Goal: Task Accomplishment & Management: Use online tool/utility

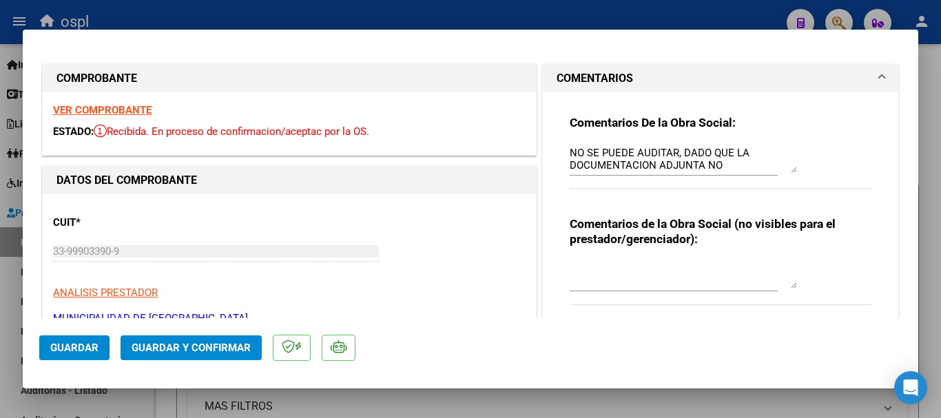
click at [532, 2] on div at bounding box center [470, 209] width 941 height 418
type input "$ 0,00"
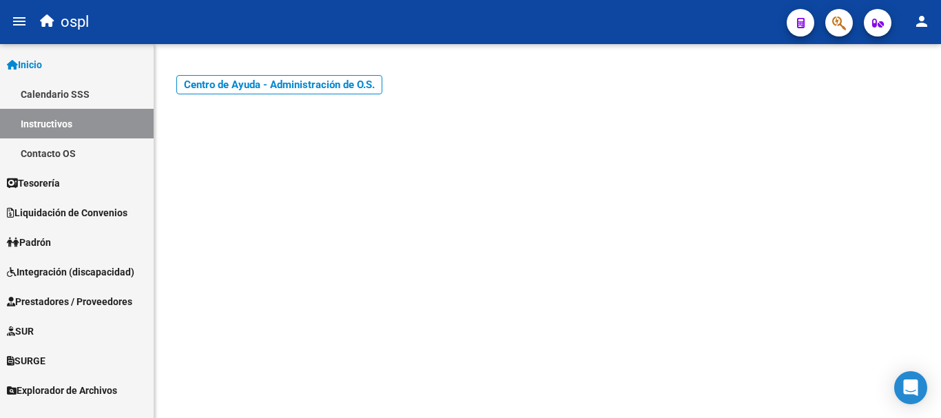
click at [65, 300] on span "Prestadores / Proveedores" at bounding box center [69, 301] width 125 height 15
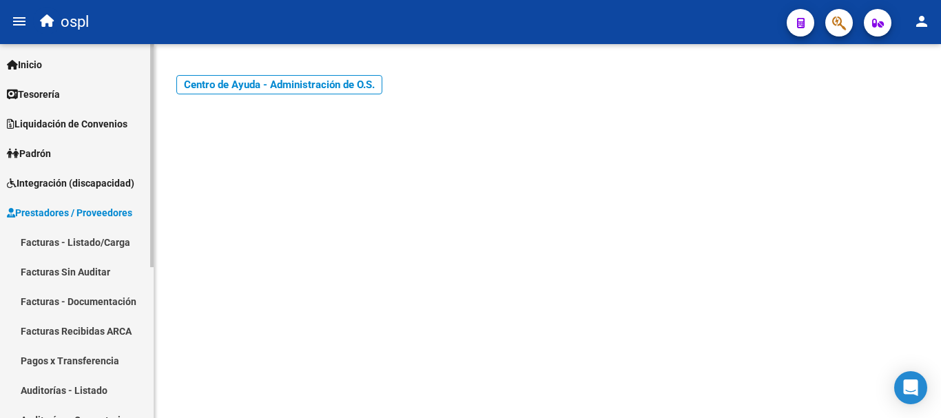
click at [104, 245] on link "Facturas - Listado/Carga" at bounding box center [77, 242] width 154 height 30
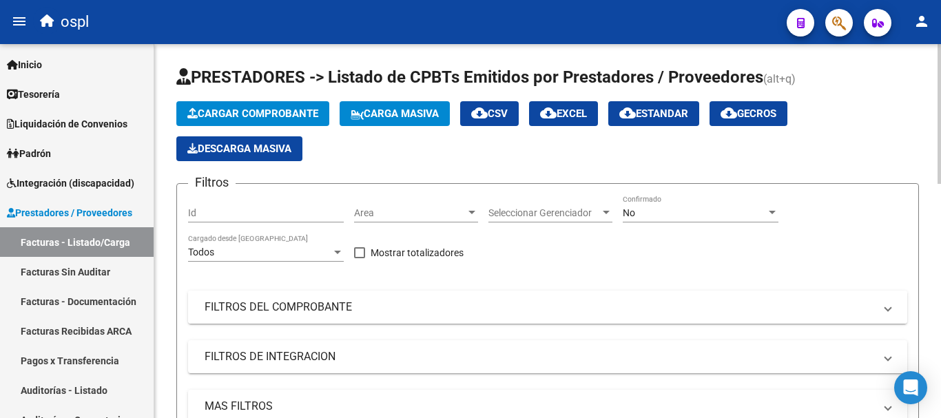
click at [301, 305] on mat-panel-title "FILTROS DEL COMPROBANTE" at bounding box center [540, 307] width 670 height 15
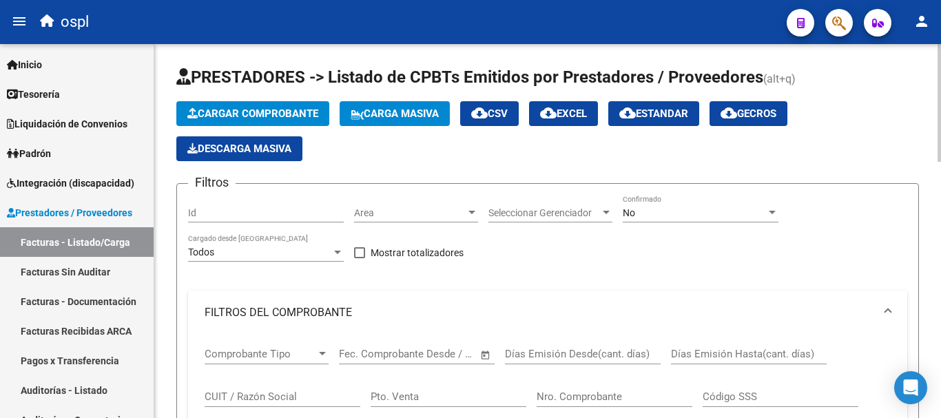
scroll to position [69, 0]
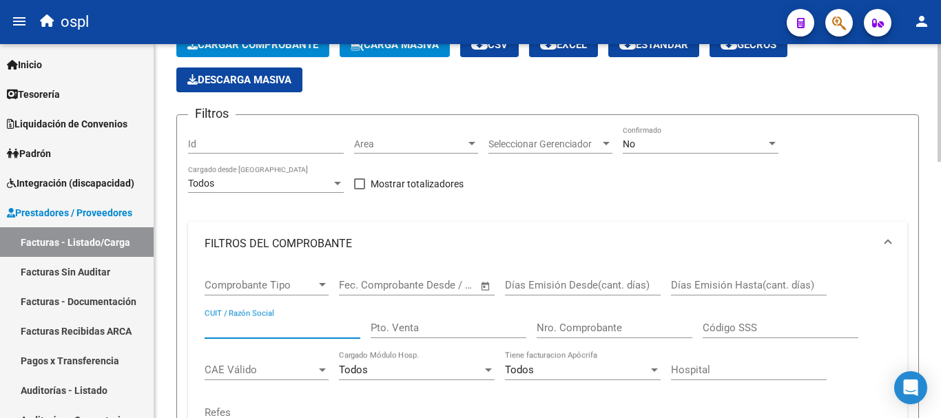
click at [267, 328] on input "CUIT / Razón Social" at bounding box center [283, 328] width 156 height 12
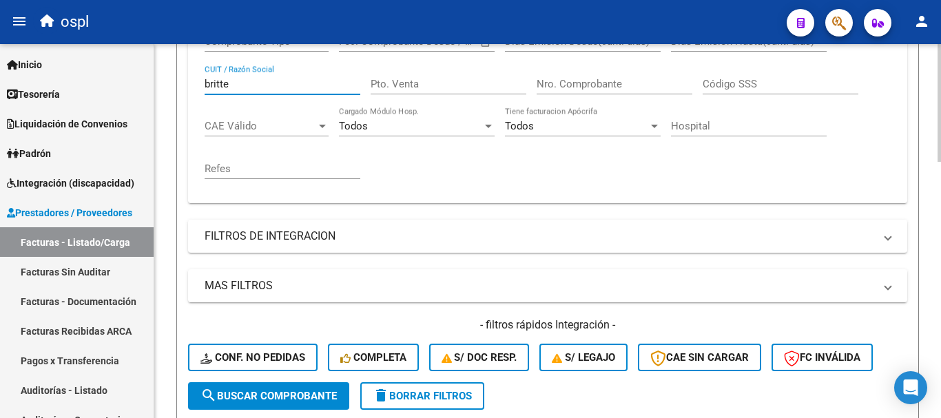
scroll to position [344, 0]
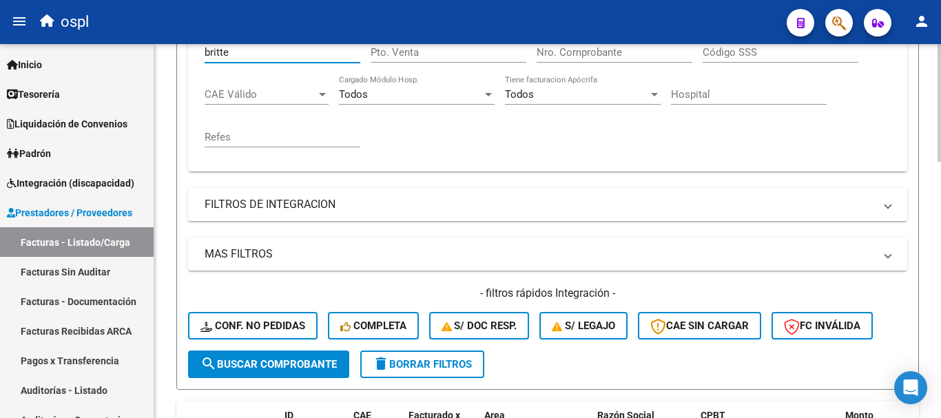
type input "britte"
click at [308, 364] on span "search Buscar Comprobante" at bounding box center [268, 364] width 136 height 12
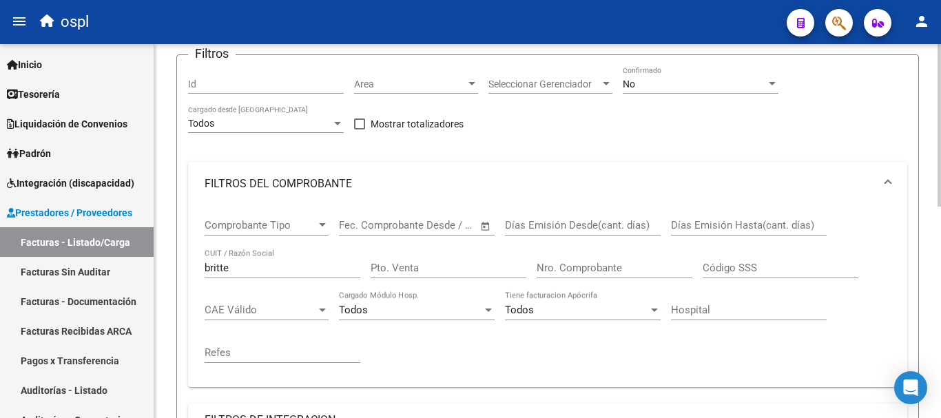
scroll to position [0, 0]
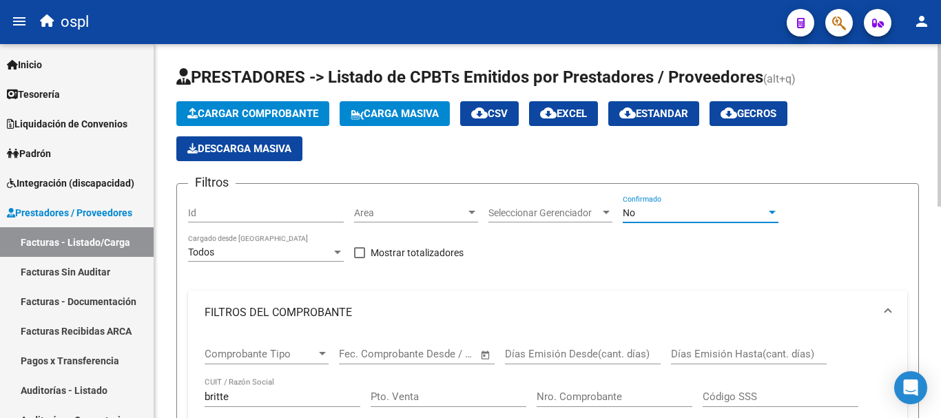
click at [668, 214] on div "No" at bounding box center [694, 213] width 143 height 12
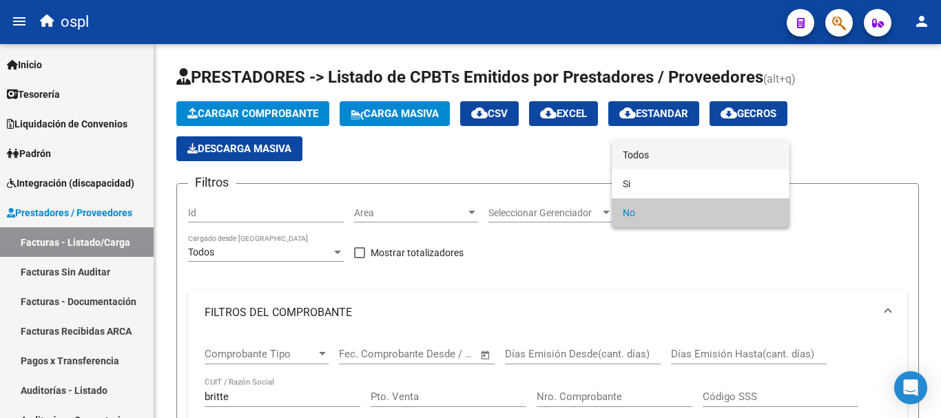
click at [670, 155] on span "Todos" at bounding box center [701, 155] width 156 height 29
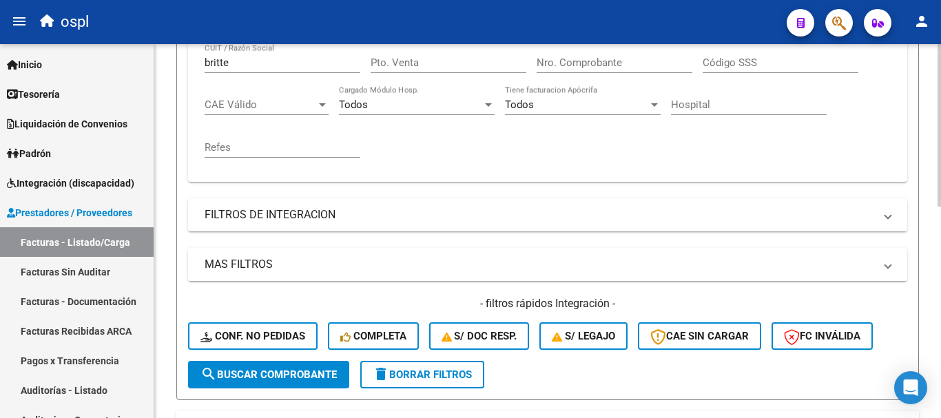
scroll to position [344, 0]
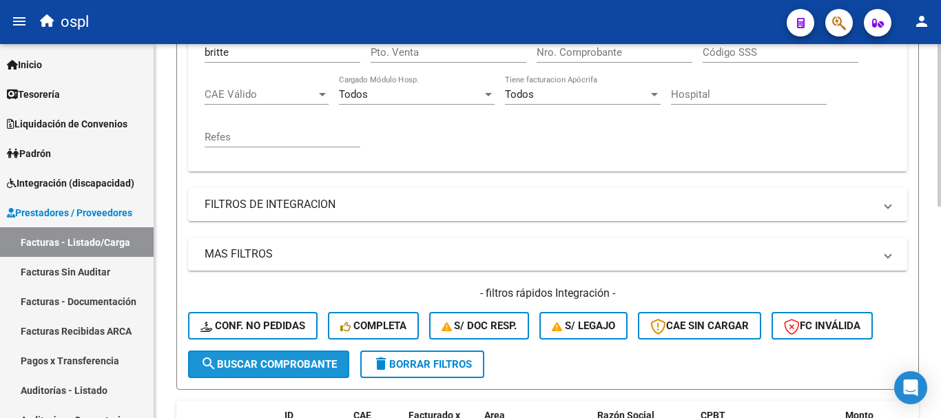
click at [266, 365] on span "search Buscar Comprobante" at bounding box center [268, 364] width 136 height 12
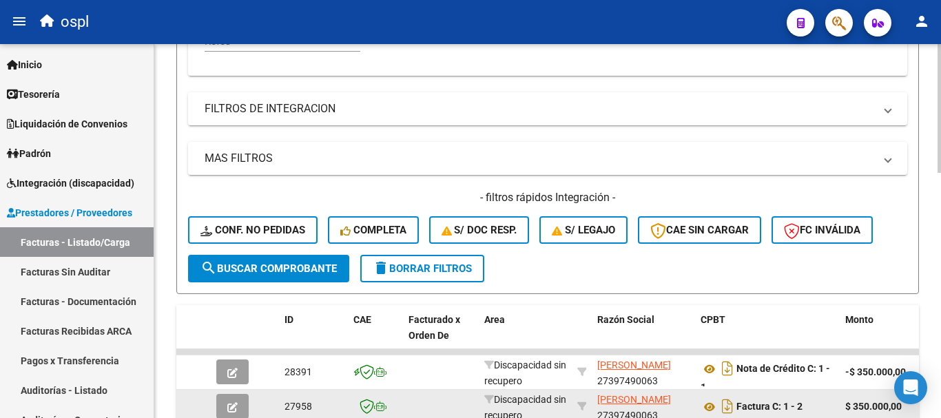
scroll to position [482, 0]
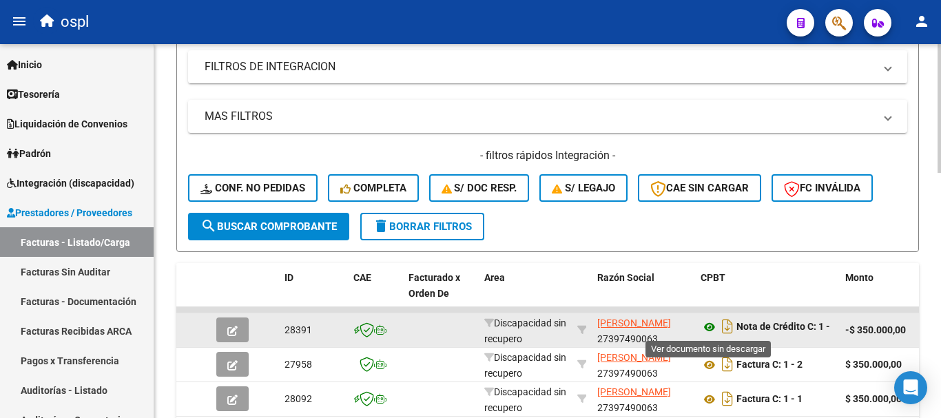
click at [706, 328] on icon at bounding box center [710, 327] width 18 height 17
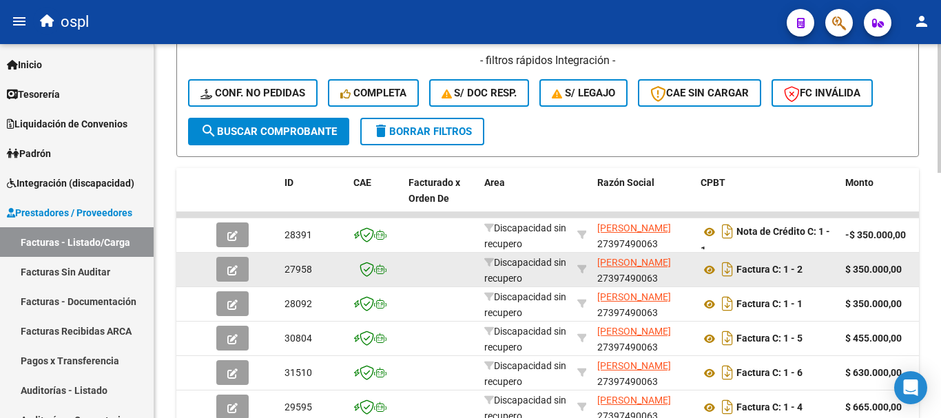
scroll to position [620, 0]
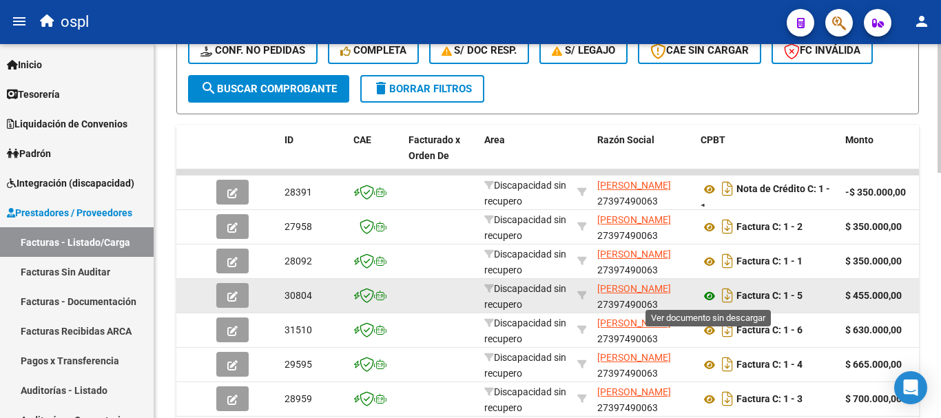
click at [708, 298] on icon at bounding box center [710, 296] width 18 height 17
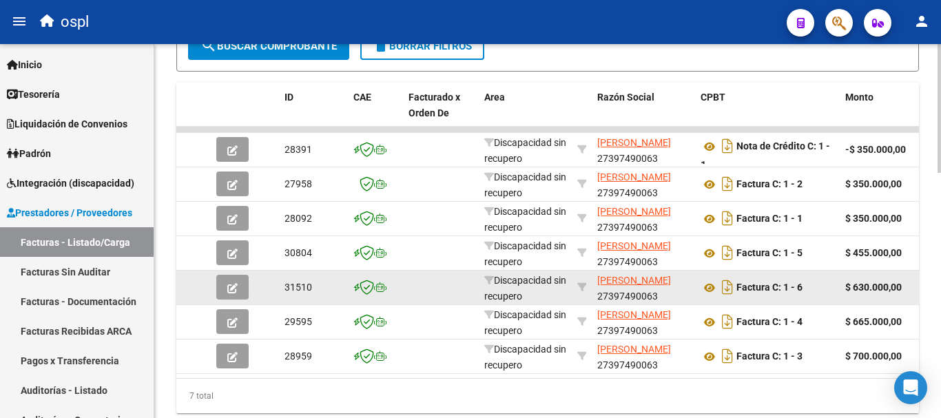
scroll to position [713, 0]
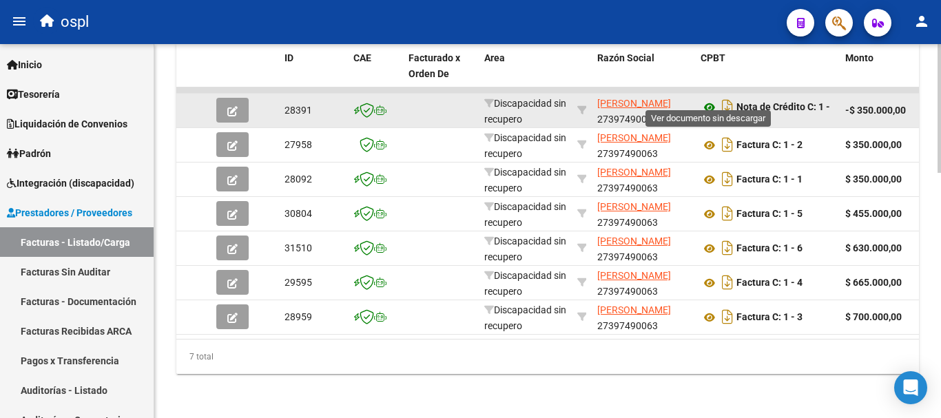
click at [711, 99] on icon at bounding box center [710, 107] width 18 height 17
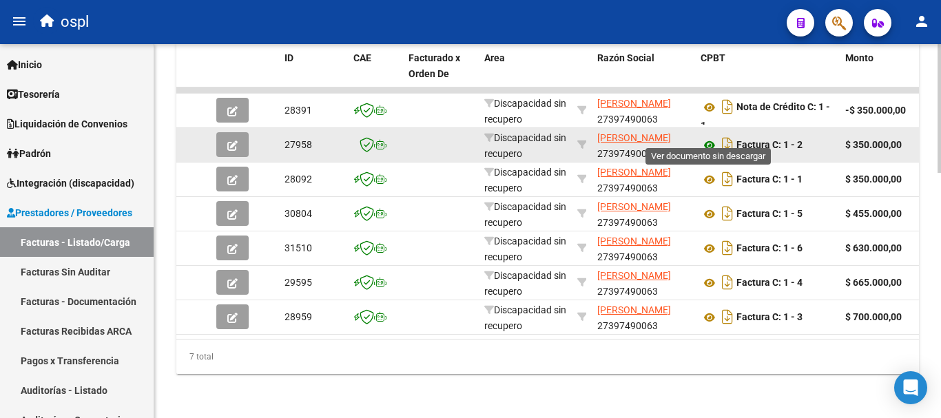
click at [710, 137] on icon at bounding box center [710, 145] width 18 height 17
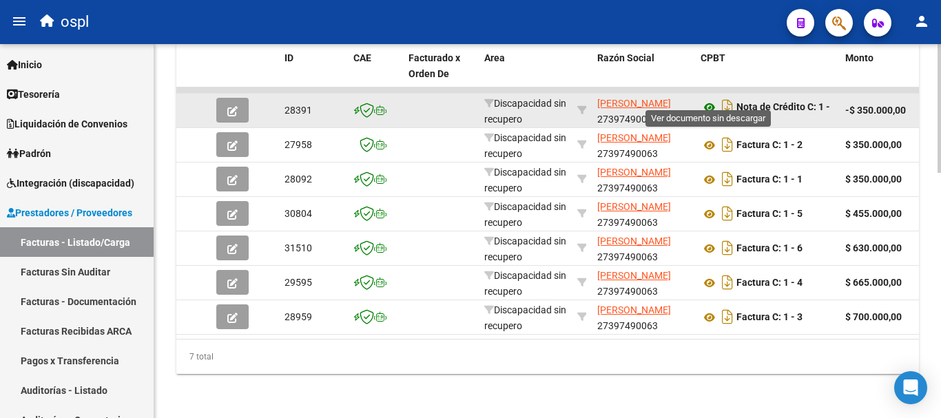
click at [710, 99] on icon at bounding box center [710, 107] width 18 height 17
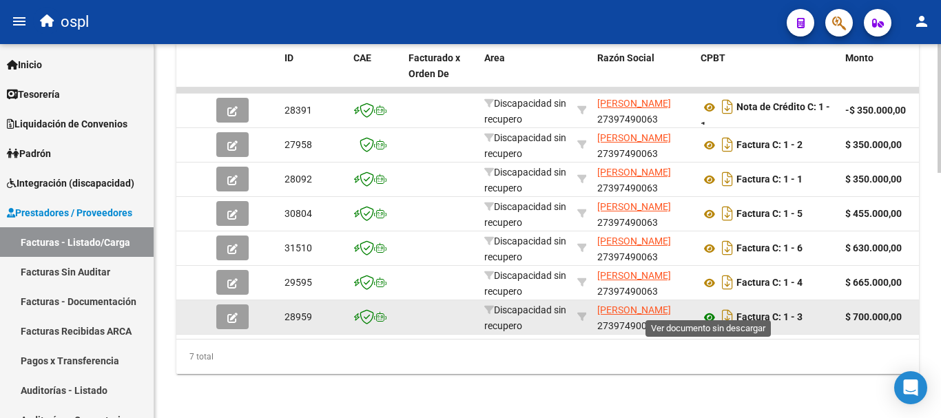
click at [709, 309] on icon at bounding box center [710, 317] width 18 height 17
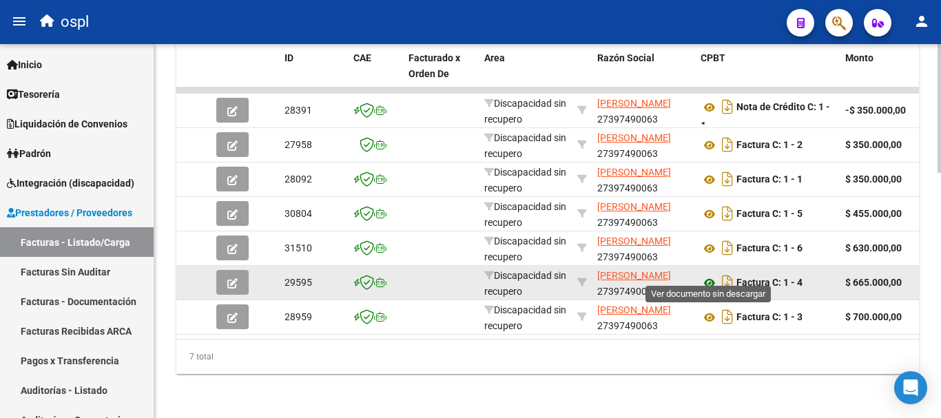
click at [713, 275] on icon at bounding box center [710, 283] width 18 height 17
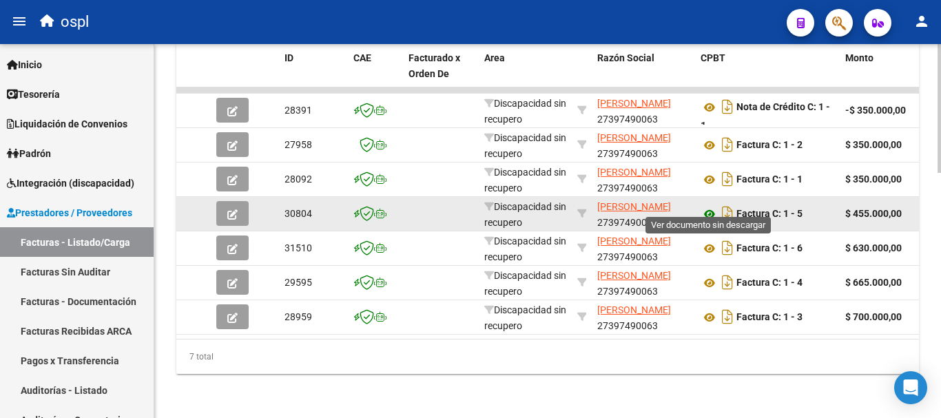
click at [712, 206] on icon at bounding box center [710, 214] width 18 height 17
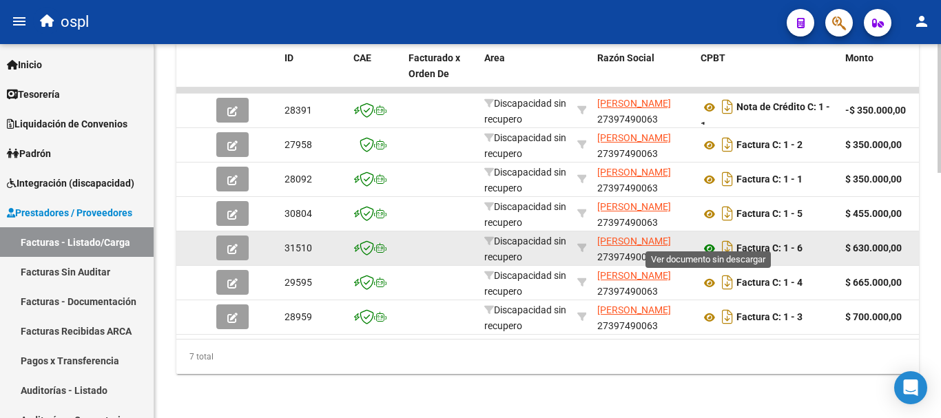
click at [708, 240] on icon at bounding box center [710, 248] width 18 height 17
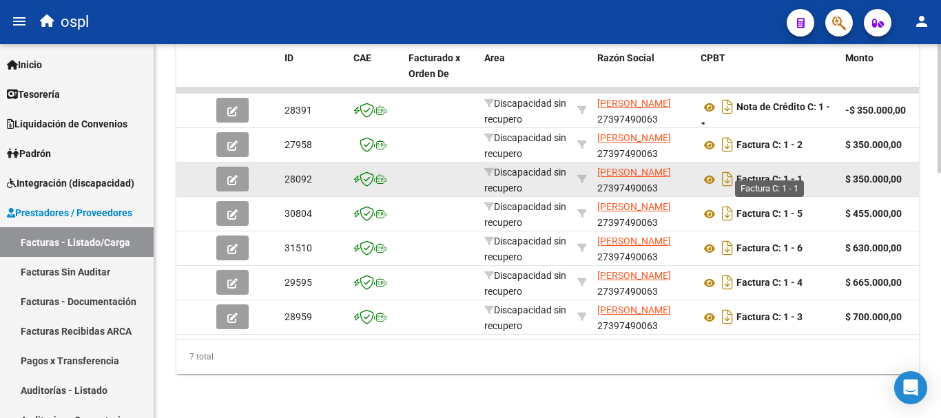
click at [774, 174] on strong "Factura C: 1 - 1" at bounding box center [770, 179] width 66 height 11
click at [709, 172] on icon at bounding box center [710, 180] width 18 height 17
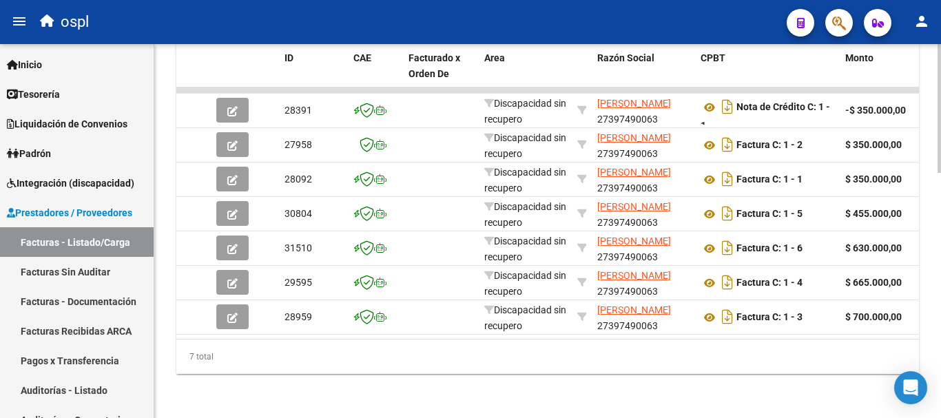
drag, startPoint x: 322, startPoint y: 328, endPoint x: 513, endPoint y: 356, distance: 192.2
click at [513, 356] on div "ID CAE Facturado x Orden De Area Razón Social CPBT Monto Fecha Cpbt Días desde …" at bounding box center [547, 208] width 743 height 331
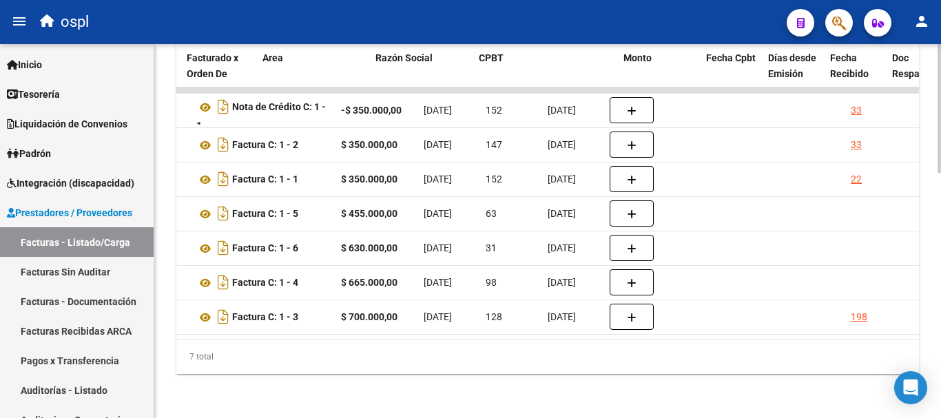
scroll to position [0, 0]
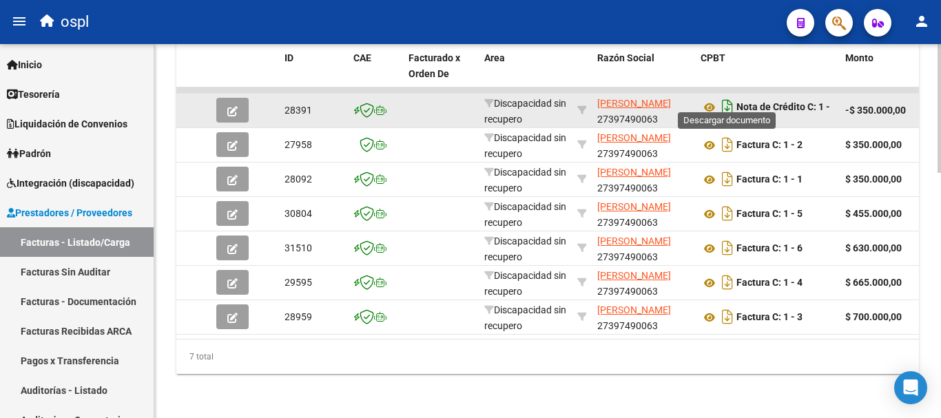
click at [730, 96] on icon "Descargar documento" at bounding box center [728, 107] width 18 height 22
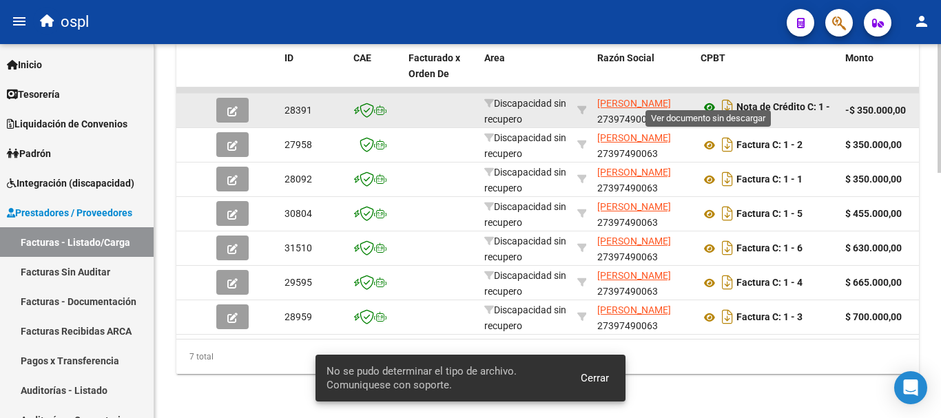
click at [708, 99] on icon at bounding box center [710, 107] width 18 height 17
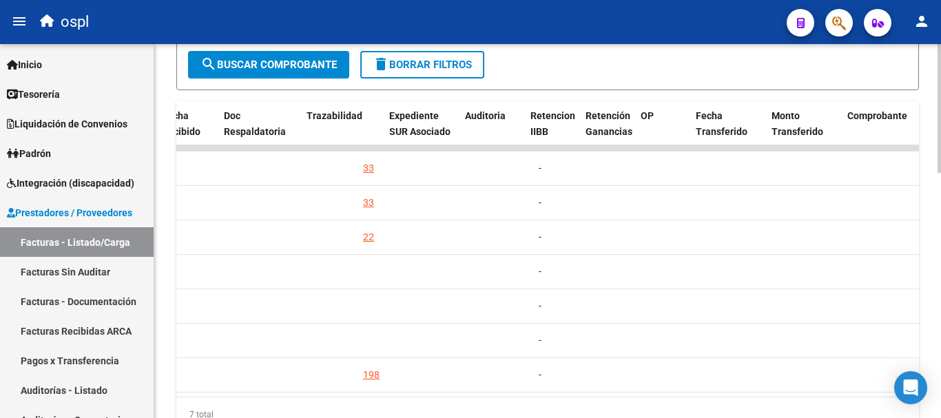
scroll to position [0, 890]
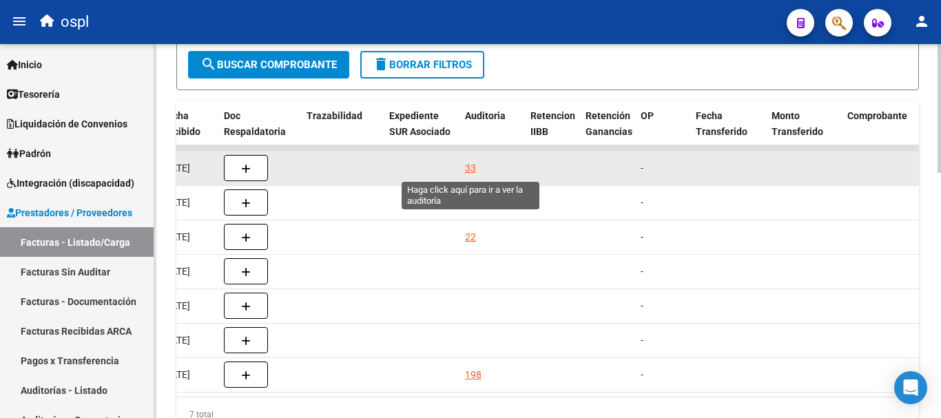
click at [469, 168] on div "33" at bounding box center [470, 169] width 11 height 16
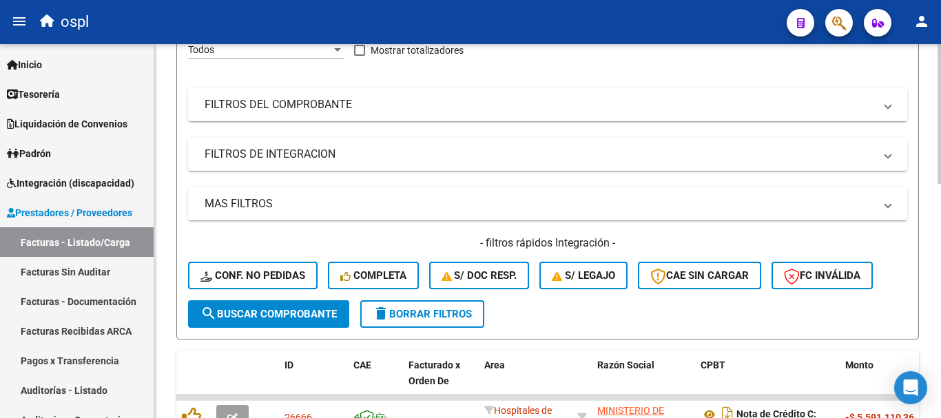
scroll to position [69, 0]
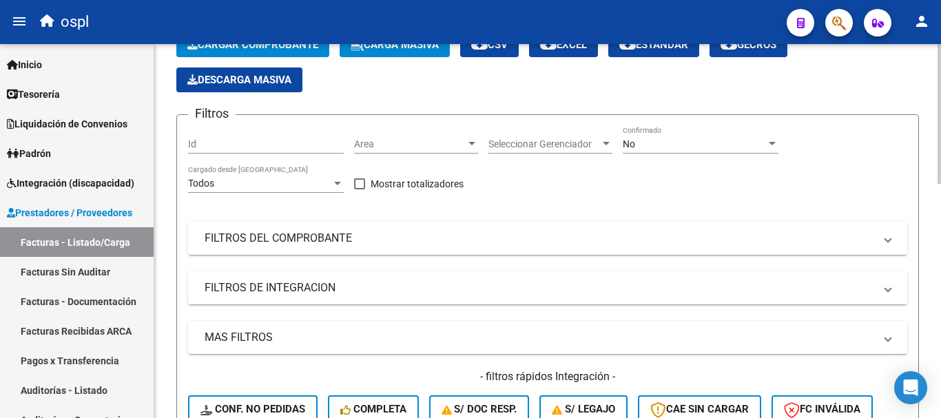
click at [305, 232] on mat-panel-title "FILTROS DEL COMPROBANTE" at bounding box center [540, 238] width 670 height 15
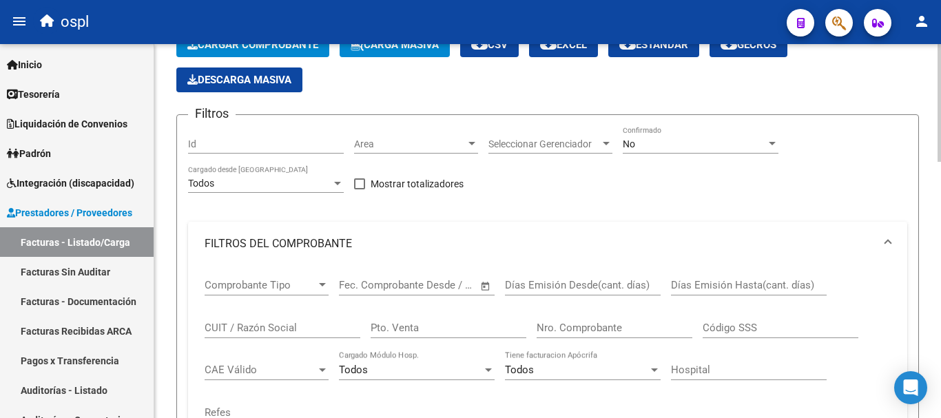
click at [286, 327] on input "CUIT / Razón Social" at bounding box center [283, 328] width 156 height 12
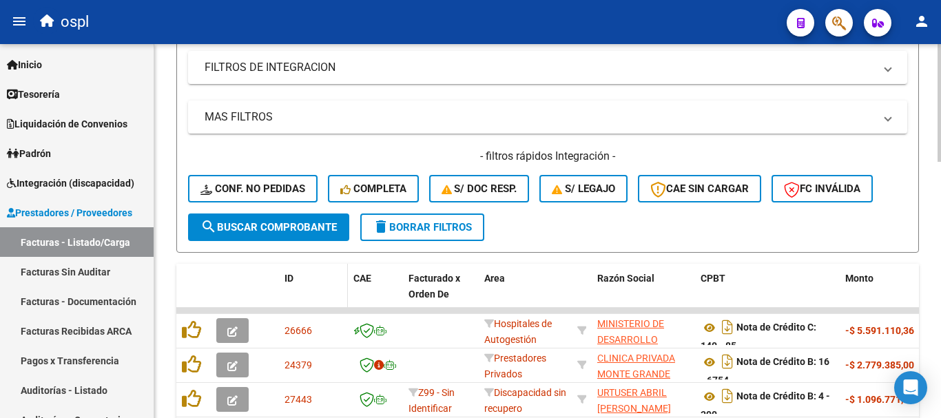
scroll to position [482, 0]
type input "britte"
click at [296, 223] on span "search Buscar Comprobante" at bounding box center [268, 226] width 136 height 12
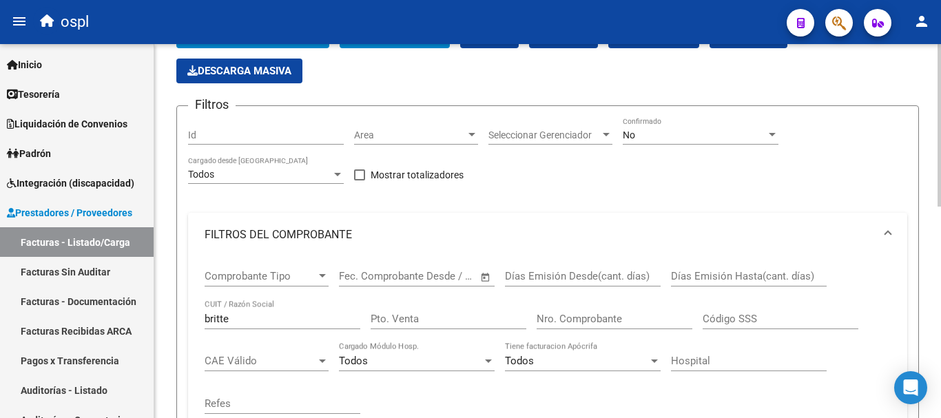
scroll to position [0, 0]
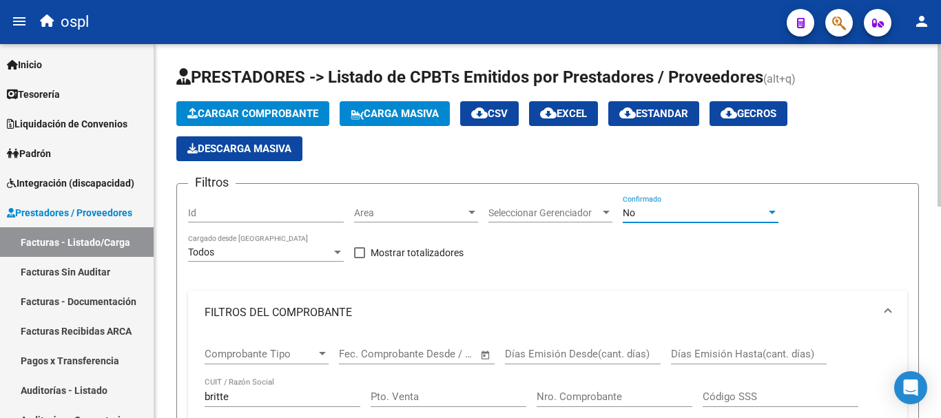
click at [652, 214] on div "No" at bounding box center [694, 213] width 143 height 12
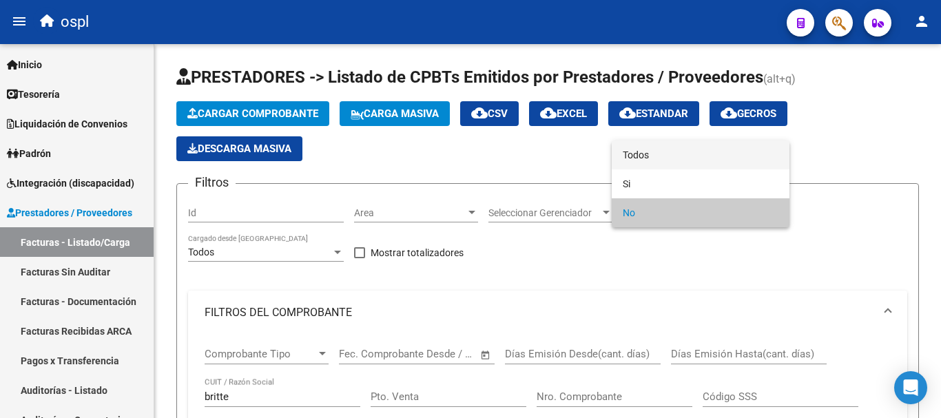
click at [663, 155] on span "Todos" at bounding box center [701, 155] width 156 height 29
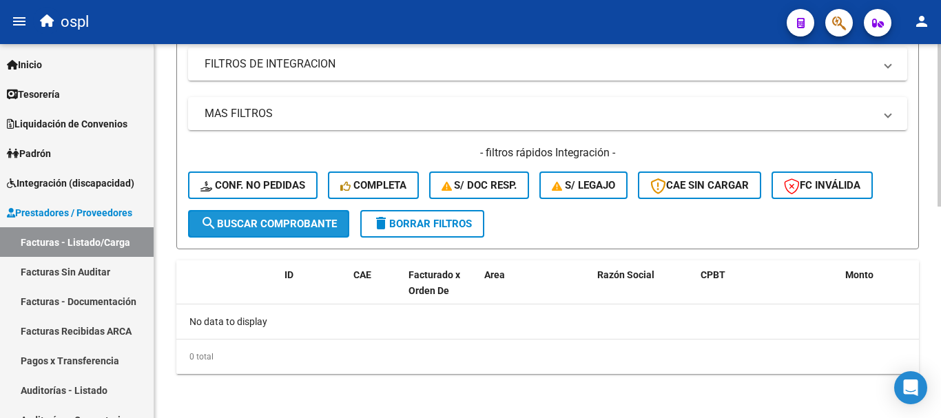
click at [278, 223] on span "search Buscar Comprobante" at bounding box center [268, 224] width 136 height 12
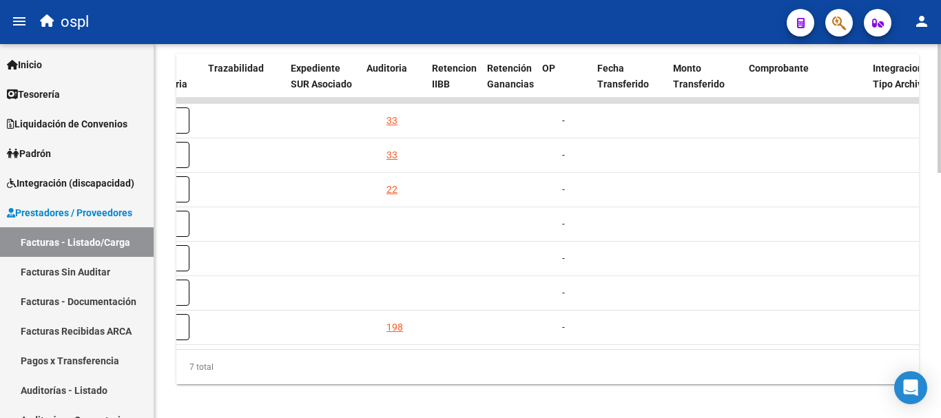
scroll to position [0, 989]
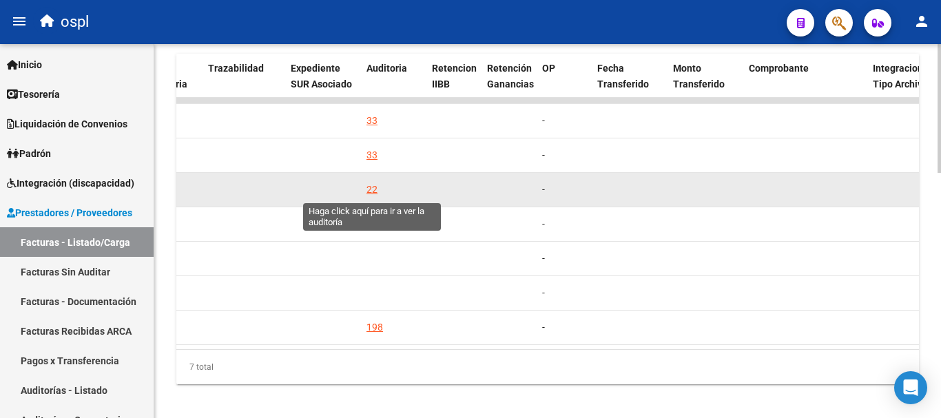
click at [373, 187] on div "22" at bounding box center [372, 190] width 11 height 16
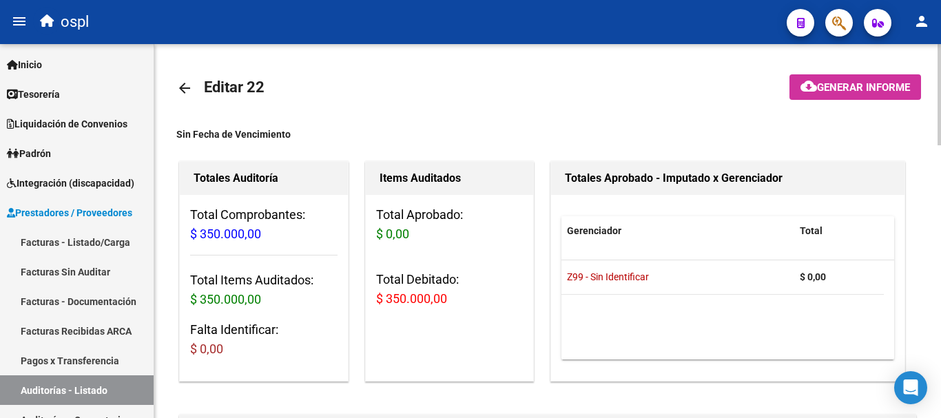
click at [850, 93] on span "Generar informe" at bounding box center [863, 87] width 93 height 12
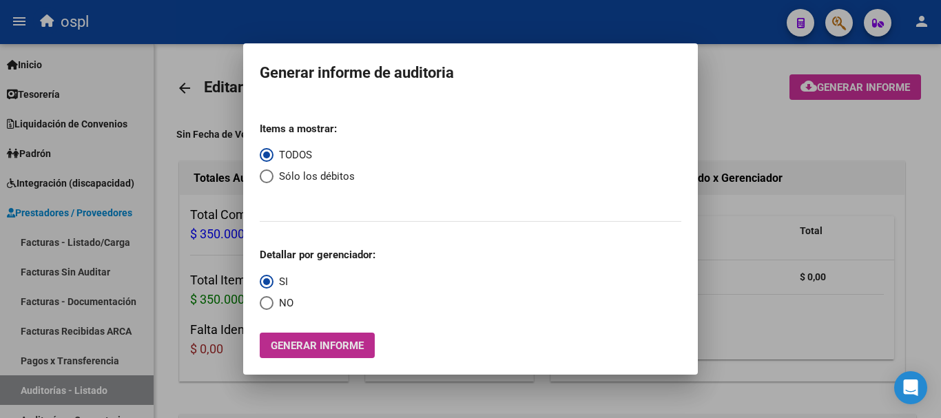
click at [353, 342] on span "Generar informe" at bounding box center [317, 346] width 93 height 12
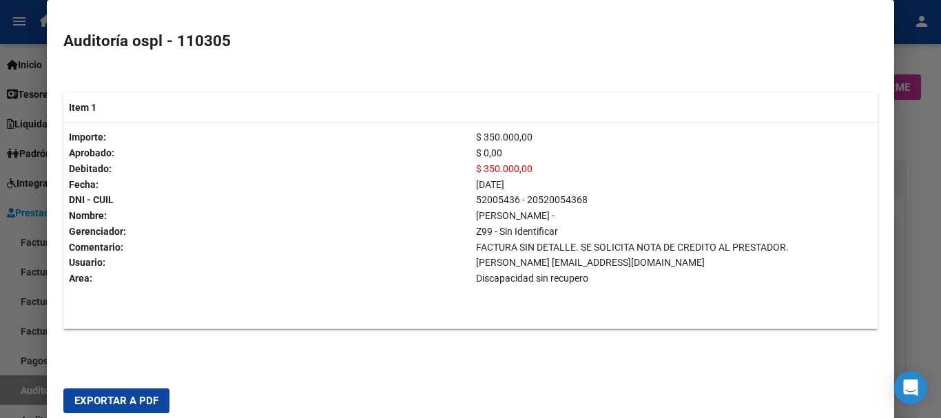
scroll to position [389, 0]
click at [10, 36] on div at bounding box center [470, 209] width 941 height 418
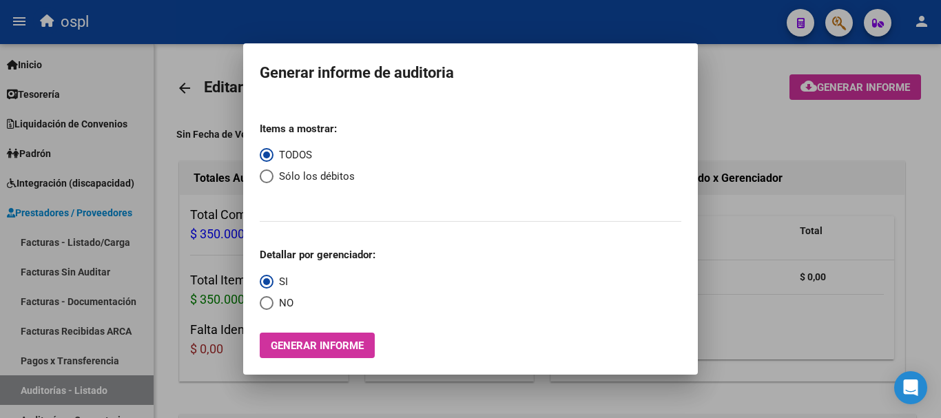
click at [175, 85] on div at bounding box center [470, 209] width 941 height 418
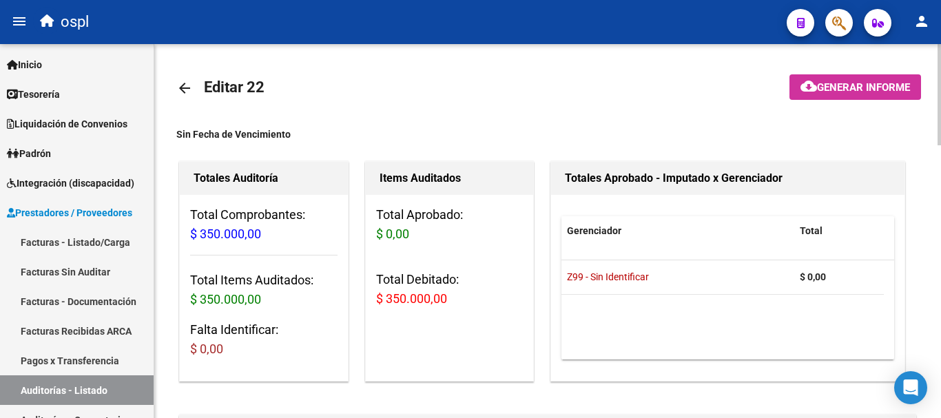
click at [181, 88] on mat-icon "arrow_back" at bounding box center [184, 88] width 17 height 17
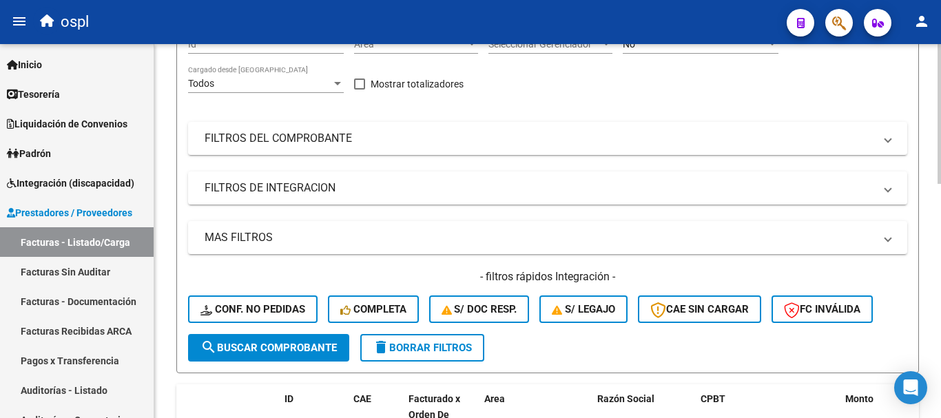
scroll to position [207, 0]
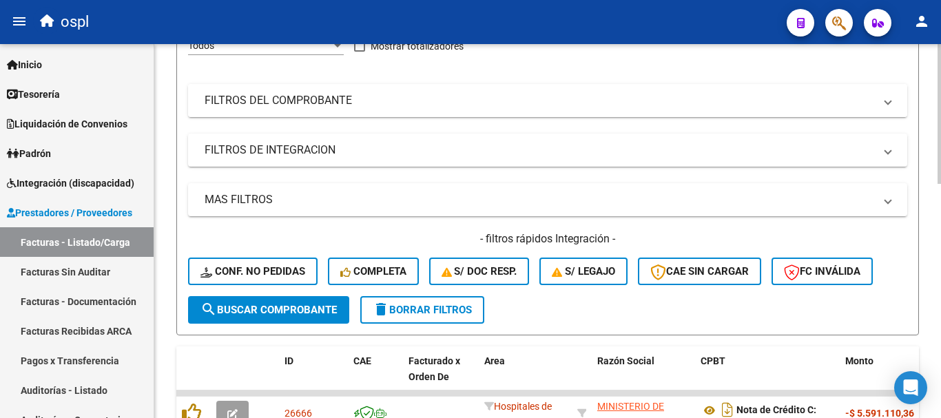
click at [223, 104] on mat-panel-title "FILTROS DEL COMPROBANTE" at bounding box center [540, 100] width 670 height 15
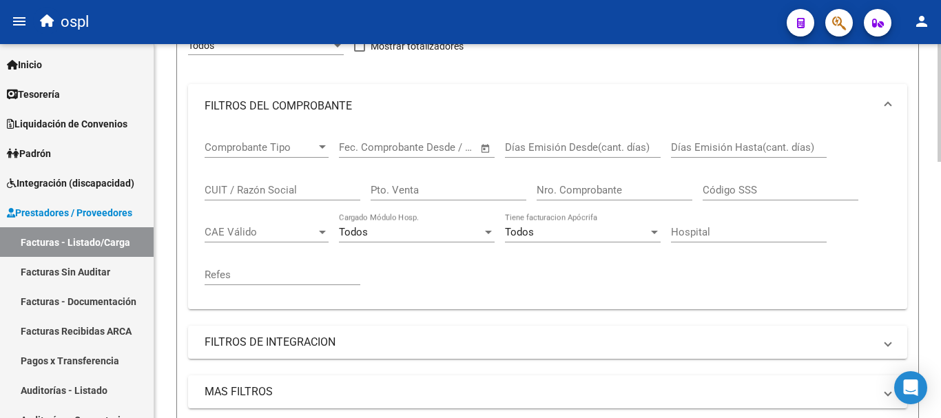
click at [248, 187] on input "CUIT / Razón Social" at bounding box center [283, 190] width 156 height 12
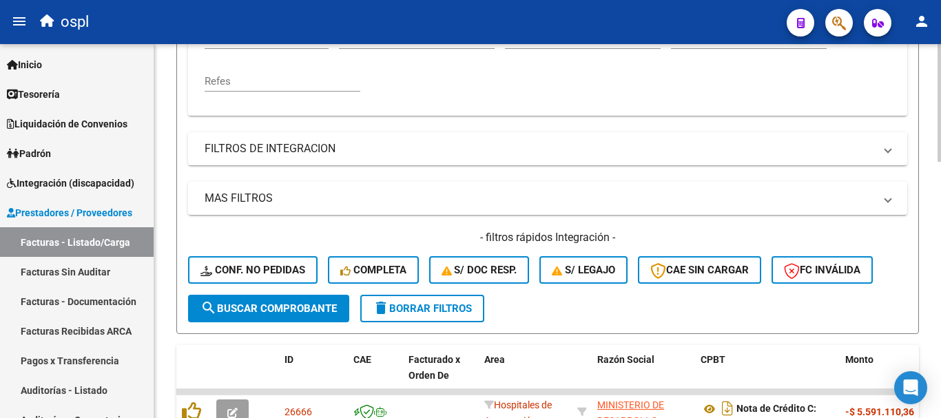
scroll to position [413, 0]
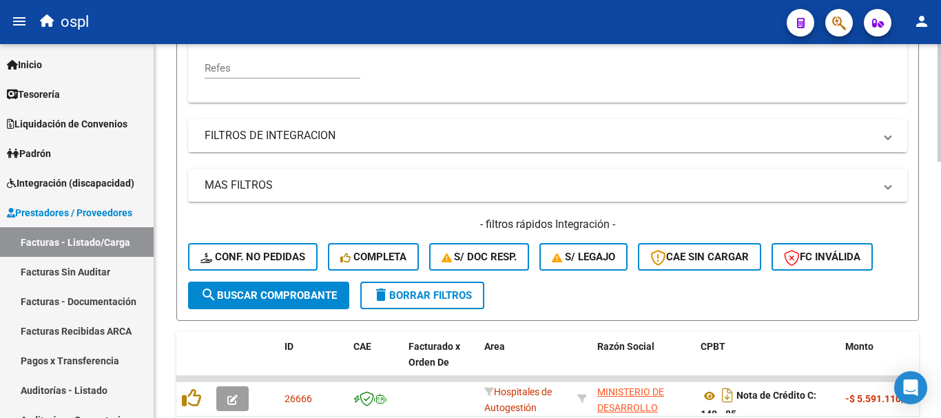
type input "britte"
click at [269, 290] on span "search Buscar Comprobante" at bounding box center [268, 295] width 136 height 12
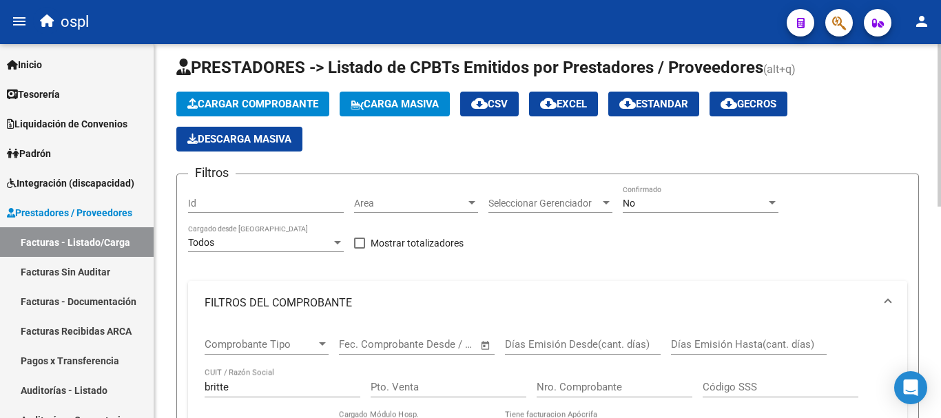
scroll to position [3, 0]
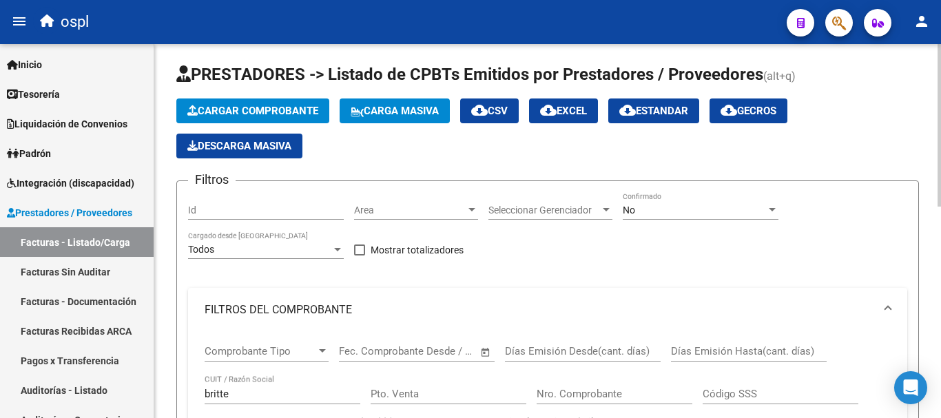
click at [652, 207] on div "No" at bounding box center [694, 211] width 143 height 12
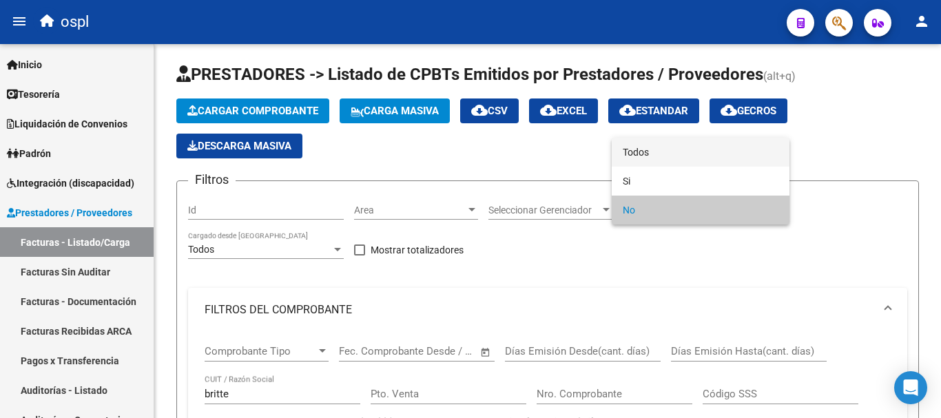
click at [651, 153] on span "Todos" at bounding box center [701, 152] width 156 height 29
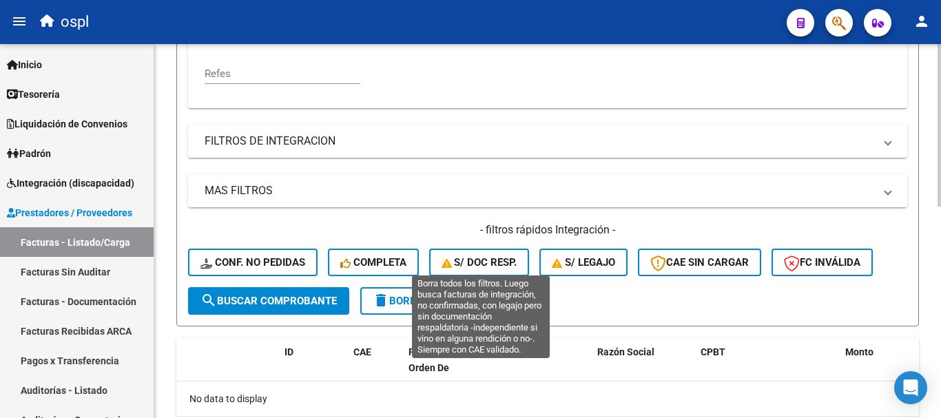
scroll to position [416, 0]
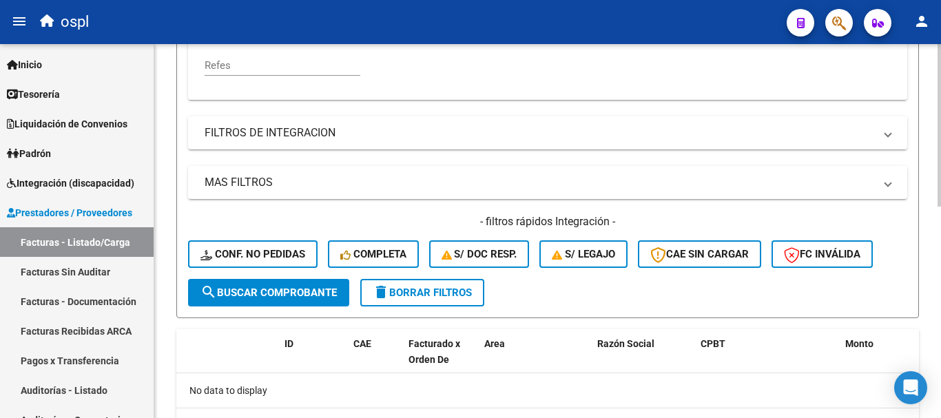
click at [271, 291] on span "search Buscar Comprobante" at bounding box center [268, 293] width 136 height 12
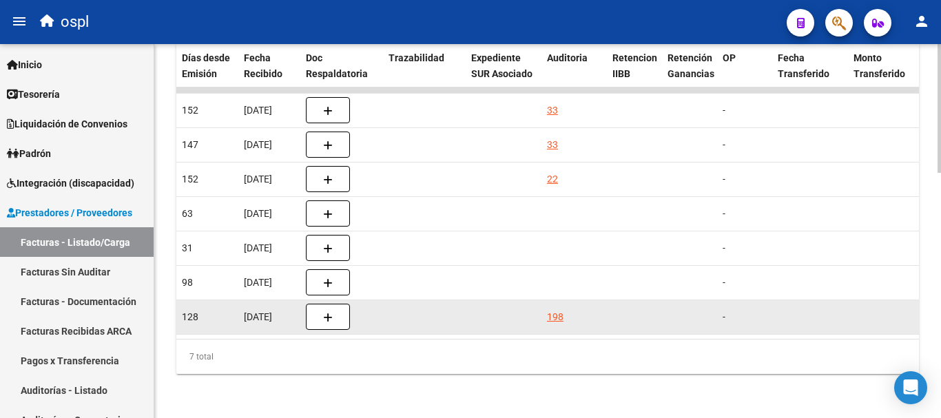
scroll to position [0, 815]
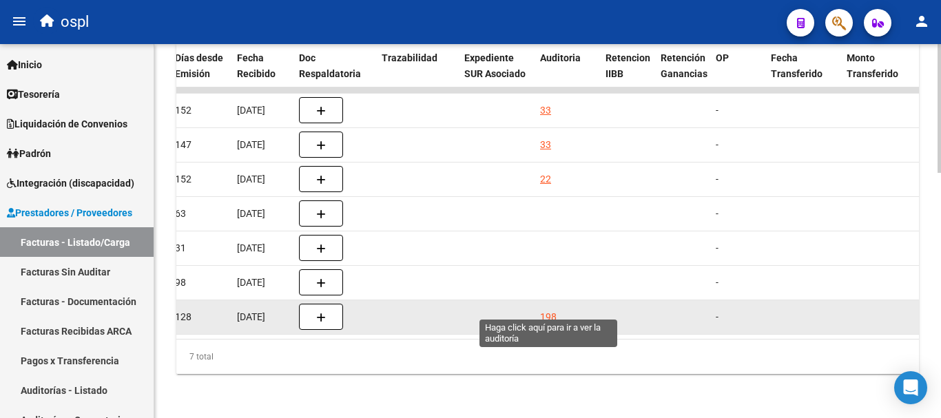
click at [549, 309] on div "198" at bounding box center [548, 317] width 17 height 16
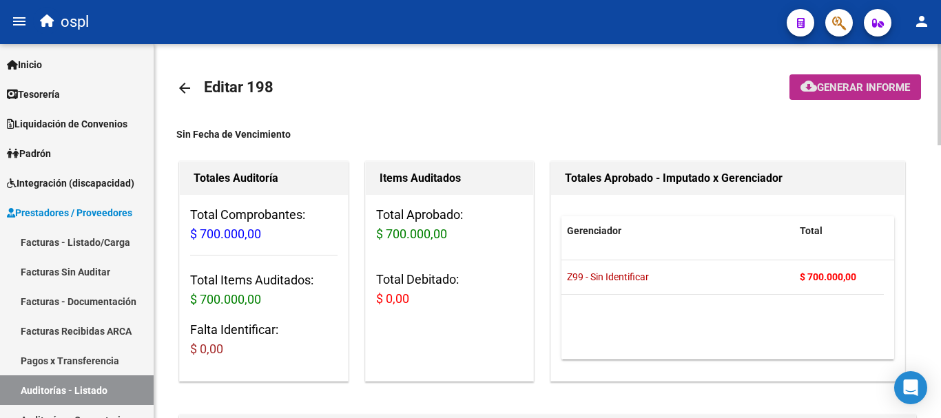
click at [830, 93] on span "Generar informe" at bounding box center [863, 87] width 93 height 12
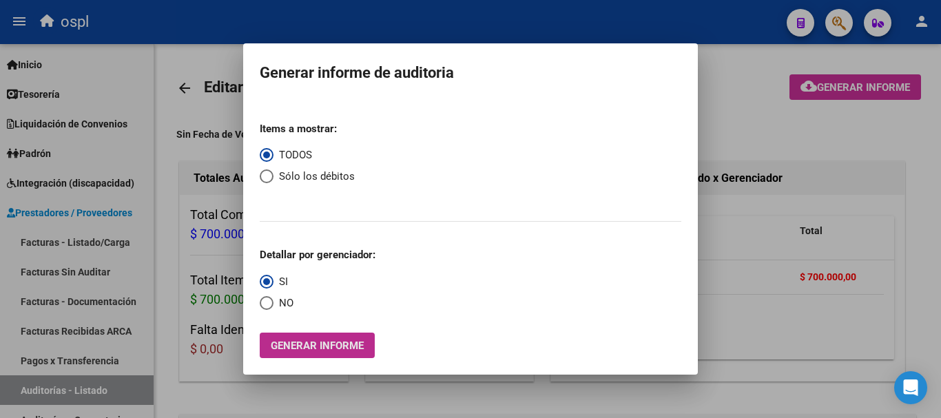
click at [326, 342] on span "Generar informe" at bounding box center [317, 346] width 93 height 12
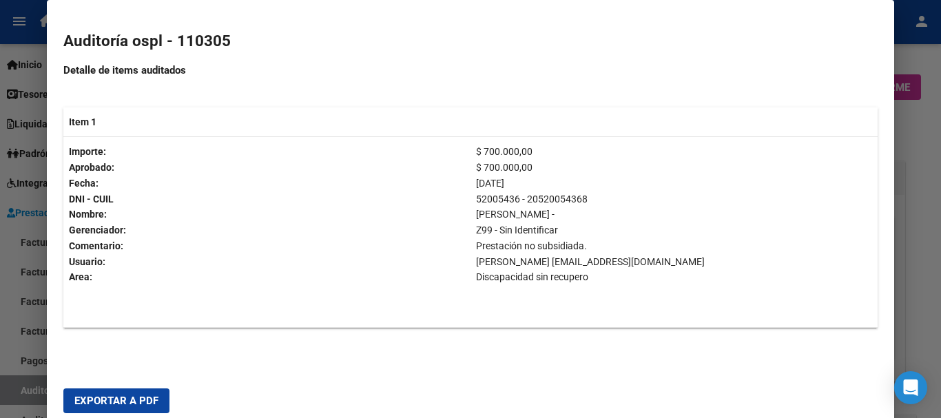
scroll to position [373, 0]
click at [23, 39] on div at bounding box center [470, 209] width 941 height 418
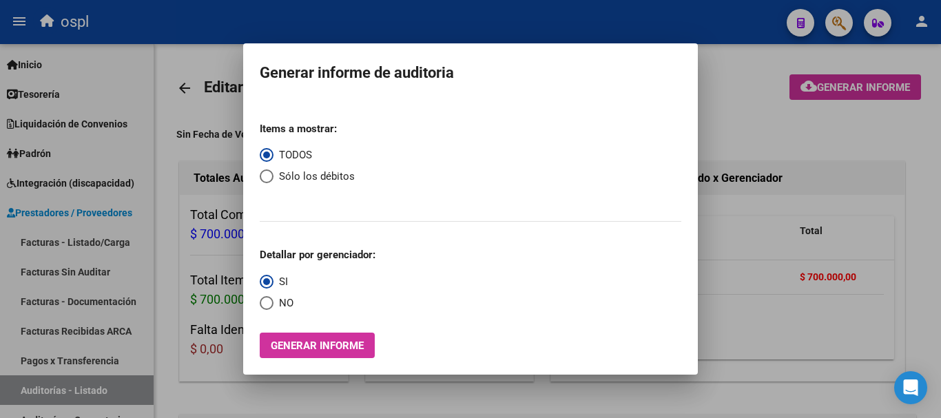
click at [155, 23] on div at bounding box center [470, 209] width 941 height 418
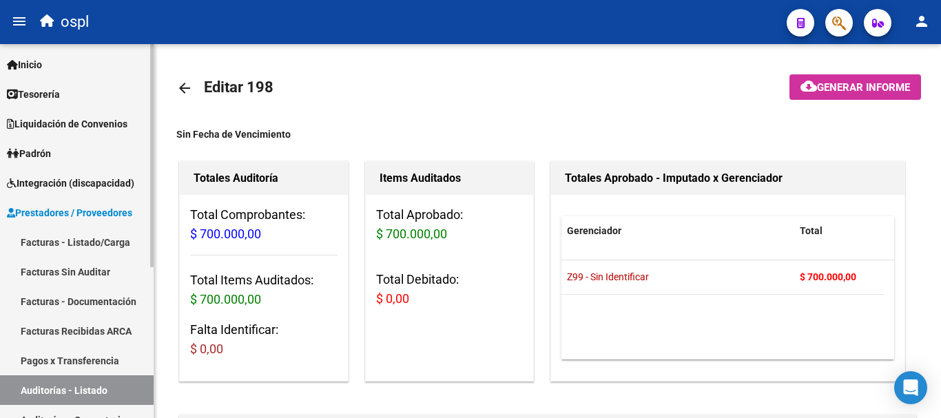
click at [51, 150] on span "Padrón" at bounding box center [29, 153] width 44 height 15
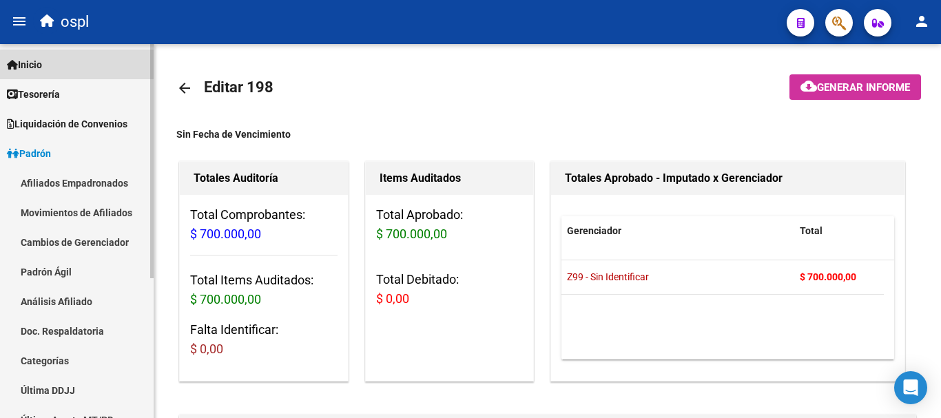
click at [38, 61] on span "Inicio" at bounding box center [24, 64] width 35 height 15
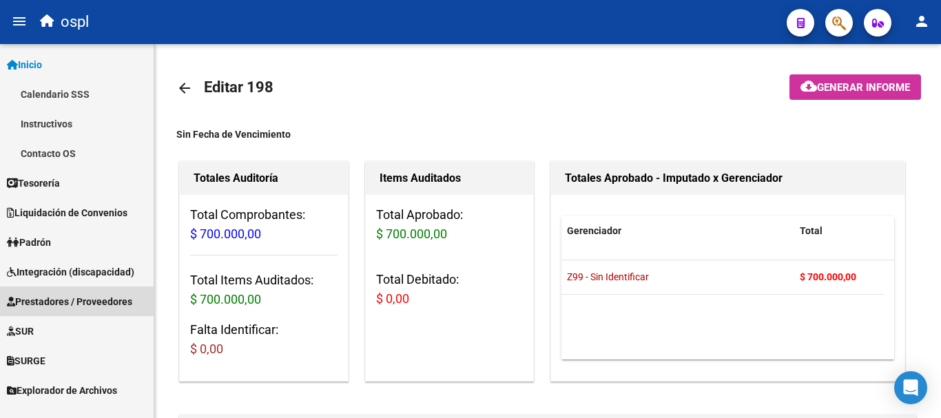
click at [63, 300] on span "Prestadores / Proveedores" at bounding box center [69, 301] width 125 height 15
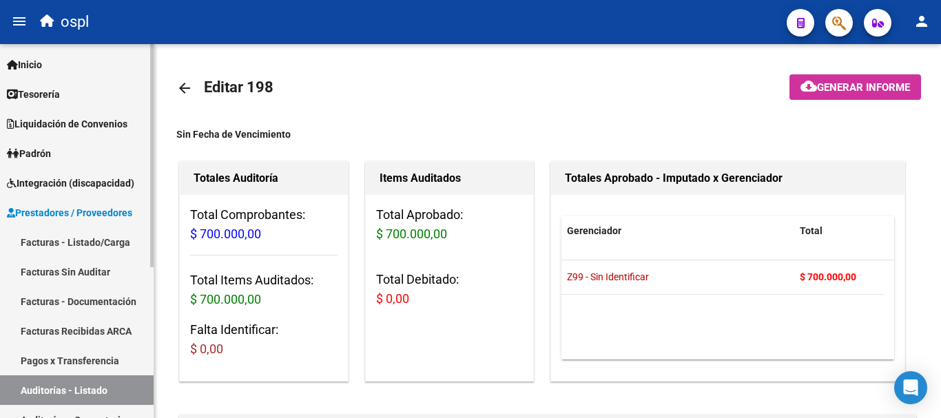
click at [59, 246] on link "Facturas - Listado/Carga" at bounding box center [77, 242] width 154 height 30
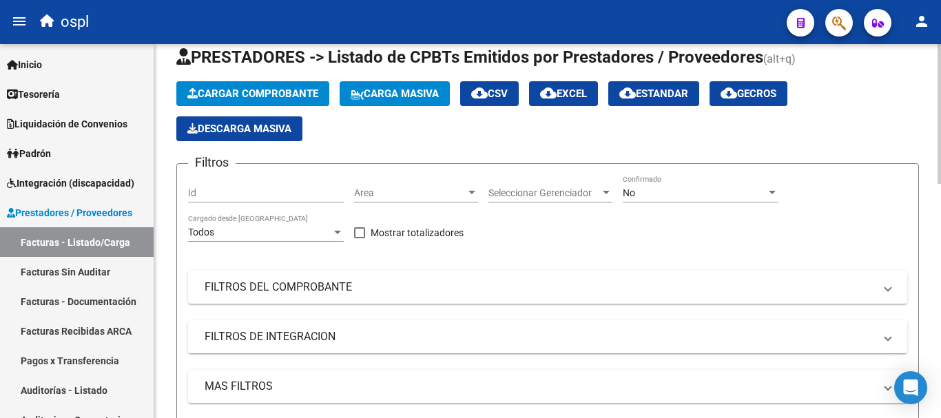
scroll to position [69, 0]
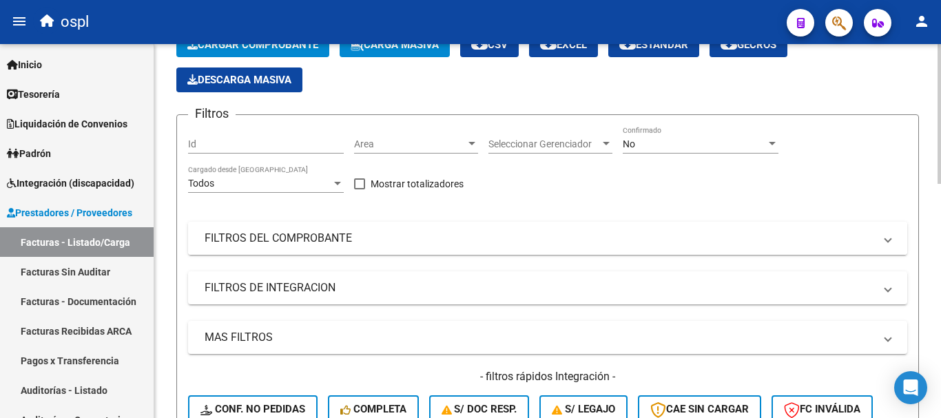
click at [322, 231] on mat-panel-title "FILTROS DEL COMPROBANTE" at bounding box center [540, 238] width 670 height 15
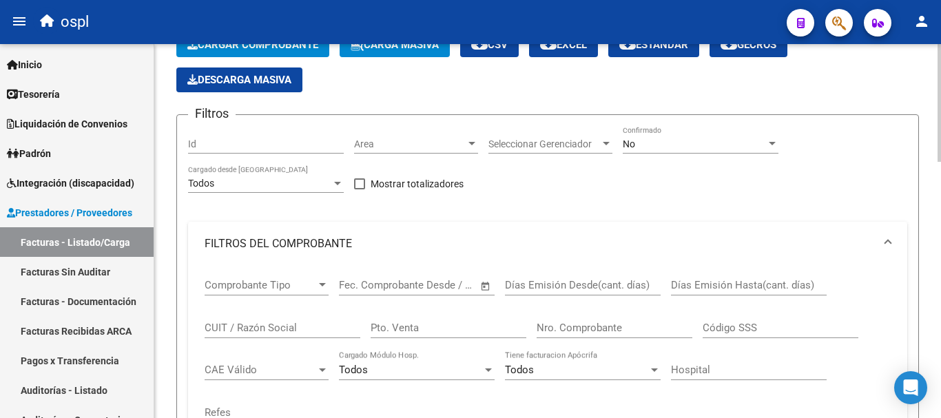
click at [286, 325] on input "CUIT / Razón Social" at bounding box center [283, 328] width 156 height 12
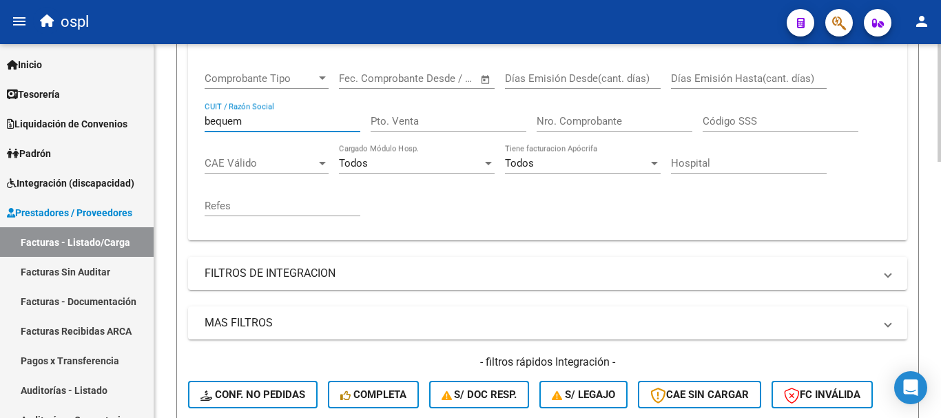
scroll to position [344, 0]
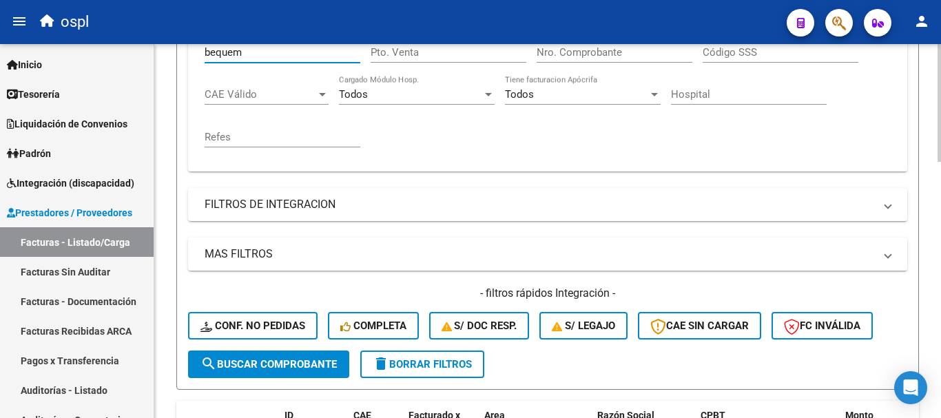
type input "bequem"
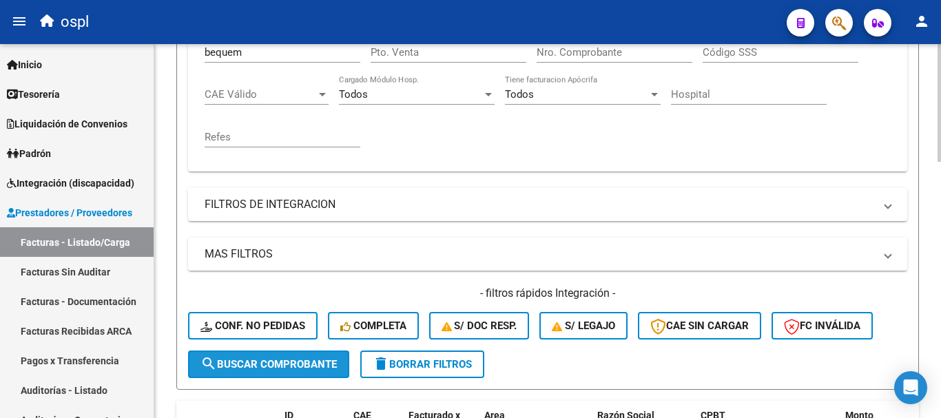
click at [307, 368] on span "search Buscar Comprobante" at bounding box center [268, 364] width 136 height 12
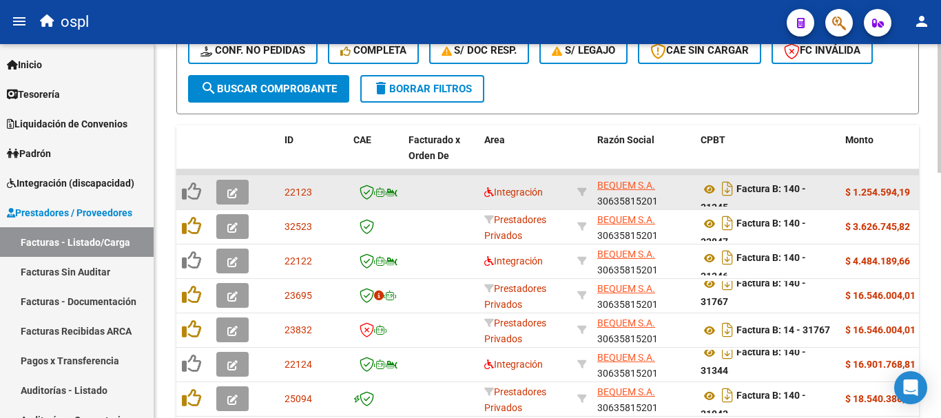
scroll to position [9, 0]
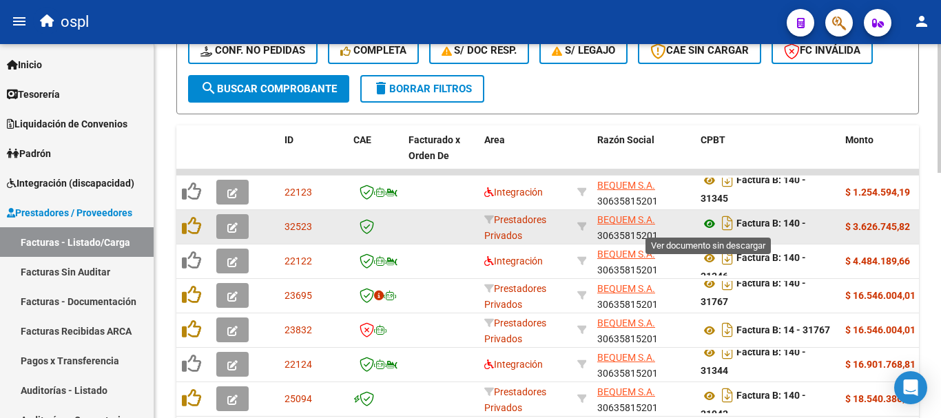
click at [711, 227] on icon at bounding box center [710, 224] width 18 height 17
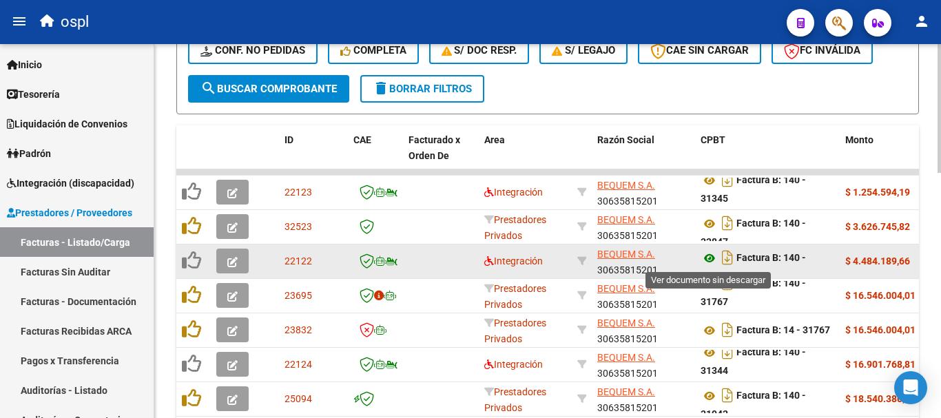
click at [708, 254] on icon at bounding box center [710, 258] width 18 height 17
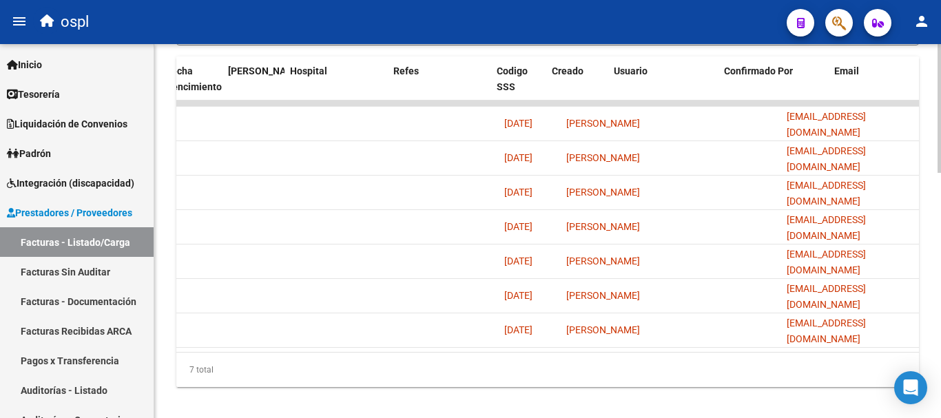
scroll to position [0, 0]
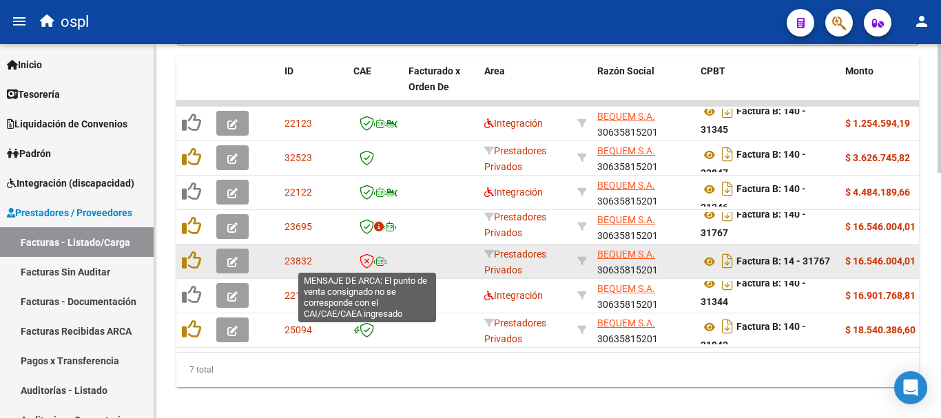
click at [367, 258] on icon at bounding box center [367, 261] width 14 height 15
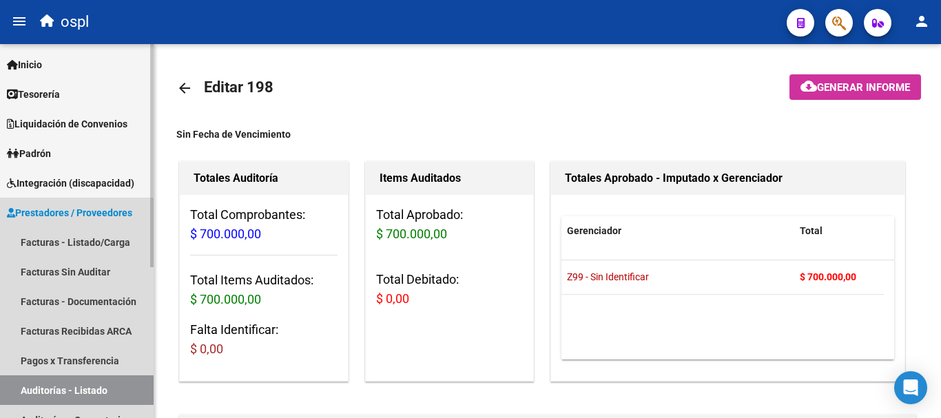
click at [79, 210] on span "Prestadores / Proveedores" at bounding box center [69, 212] width 125 height 15
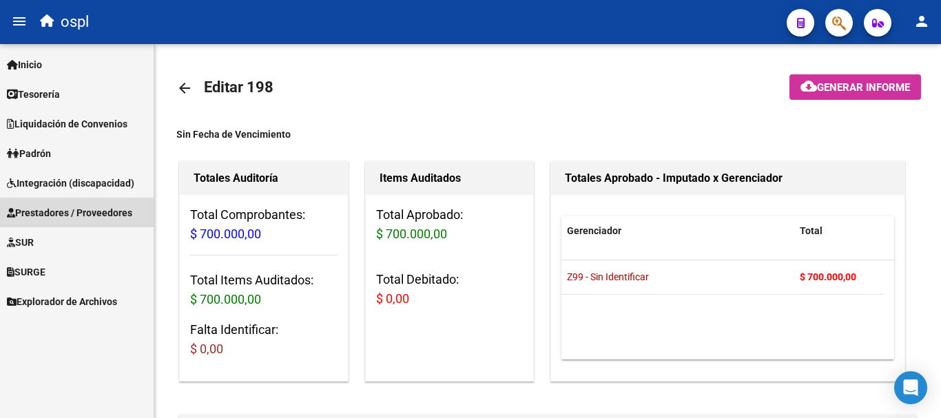
click at [92, 207] on span "Prestadores / Proveedores" at bounding box center [69, 212] width 125 height 15
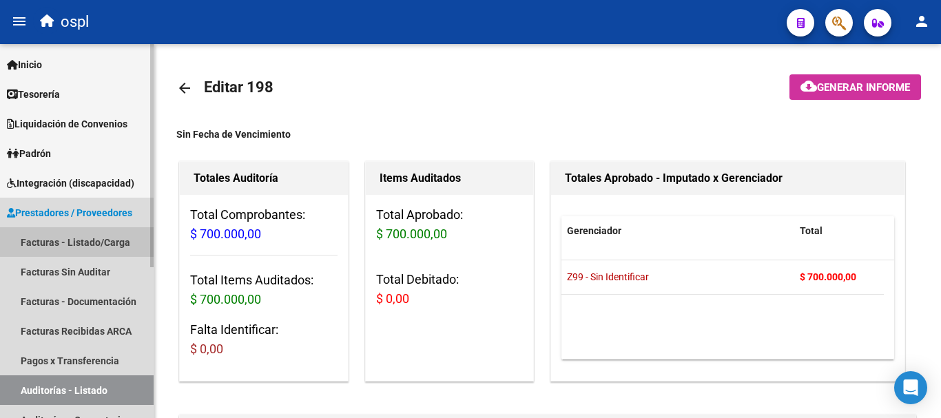
click at [103, 237] on link "Facturas - Listado/Carga" at bounding box center [77, 242] width 154 height 30
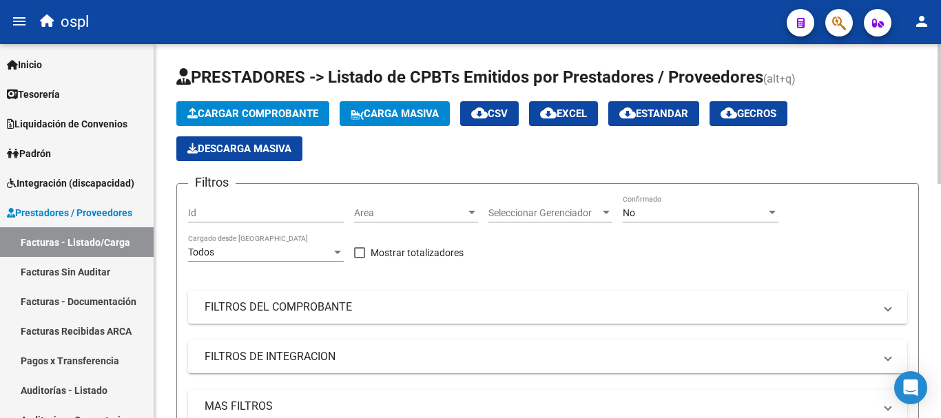
click at [317, 313] on mat-panel-title "FILTROS DEL COMPROBANTE" at bounding box center [540, 307] width 670 height 15
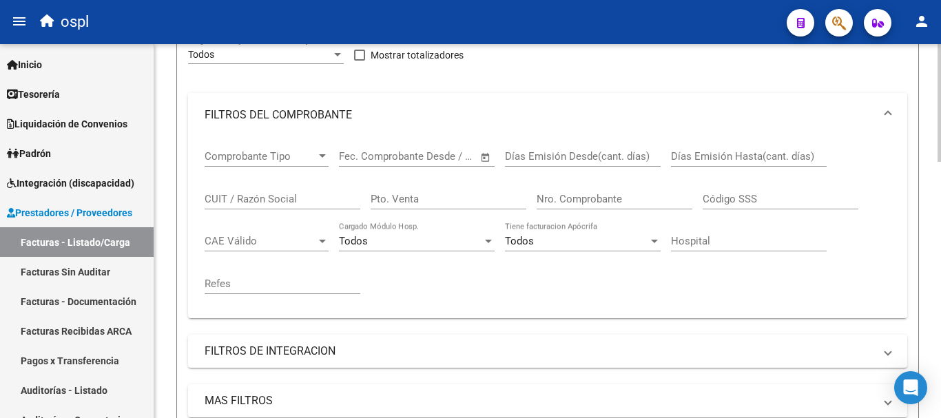
scroll to position [207, 0]
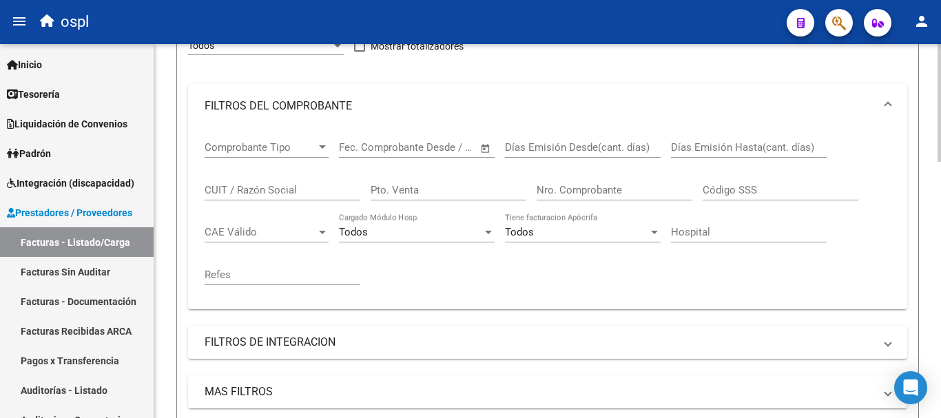
click at [249, 190] on input "CUIT / Razón Social" at bounding box center [283, 190] width 156 height 12
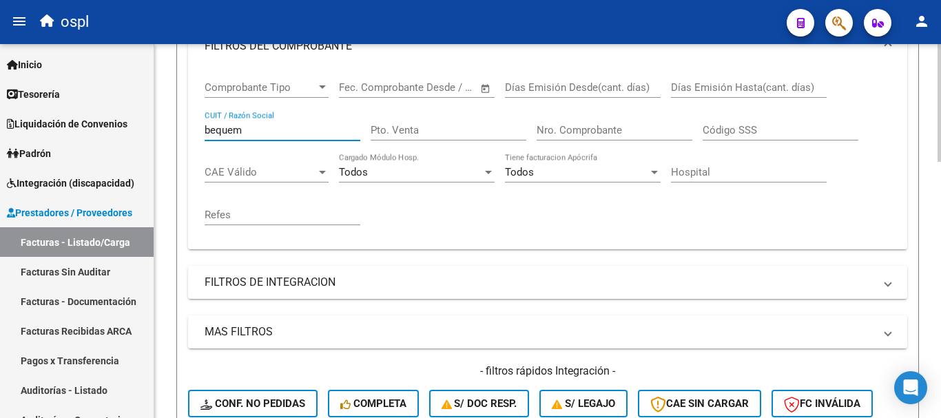
scroll to position [413, 0]
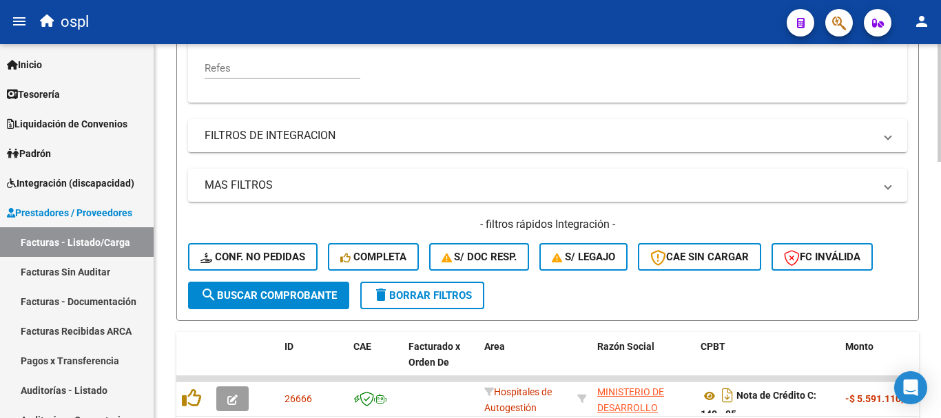
type input "bequem"
click at [280, 297] on span "search Buscar Comprobante" at bounding box center [268, 295] width 136 height 12
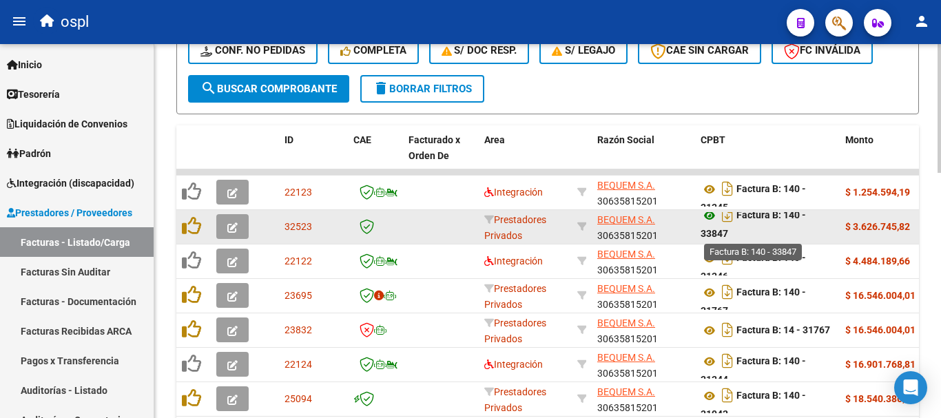
scroll to position [9, 0]
